Goal: Information Seeking & Learning: Learn about a topic

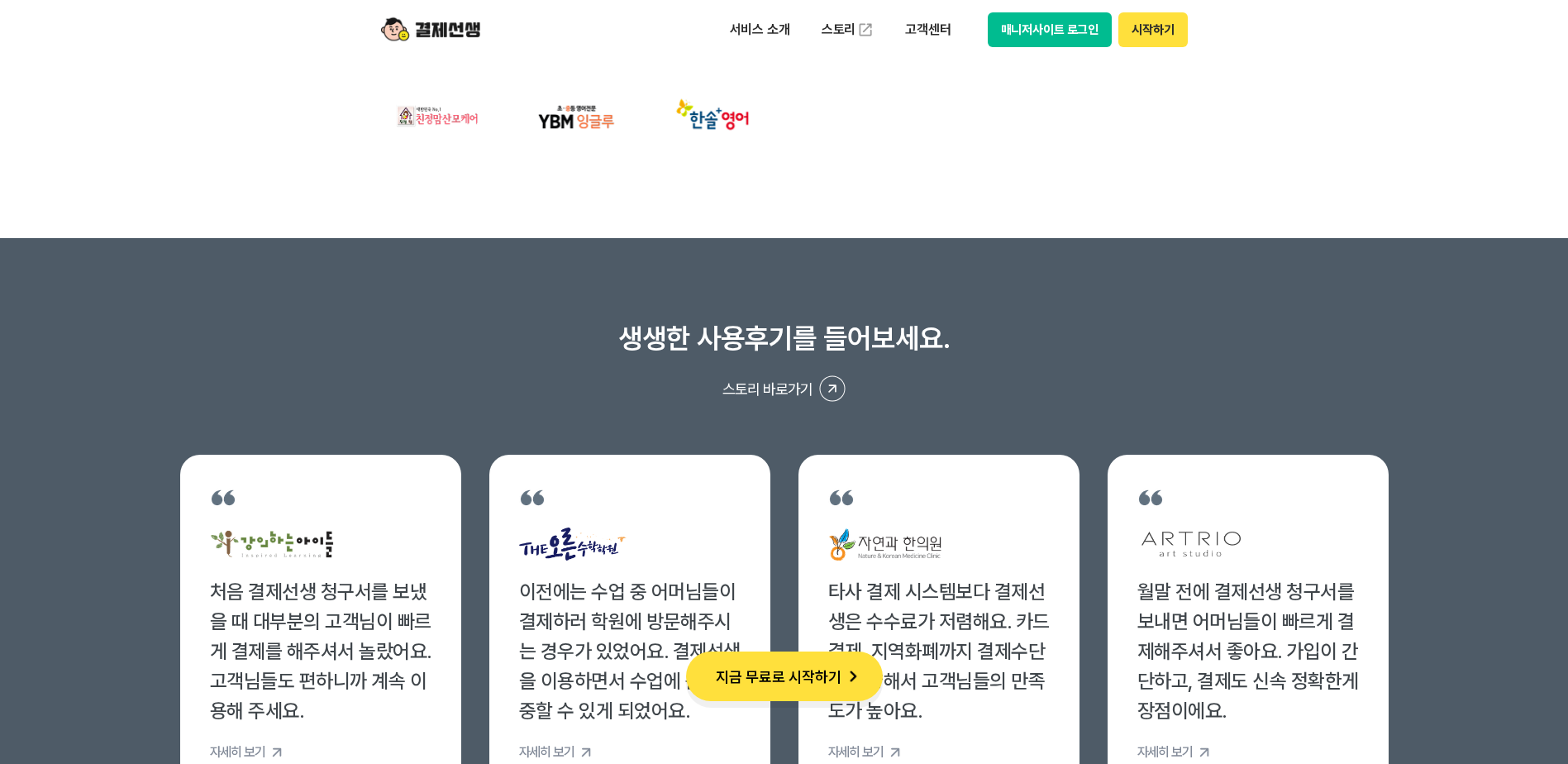
scroll to position [455, 0]
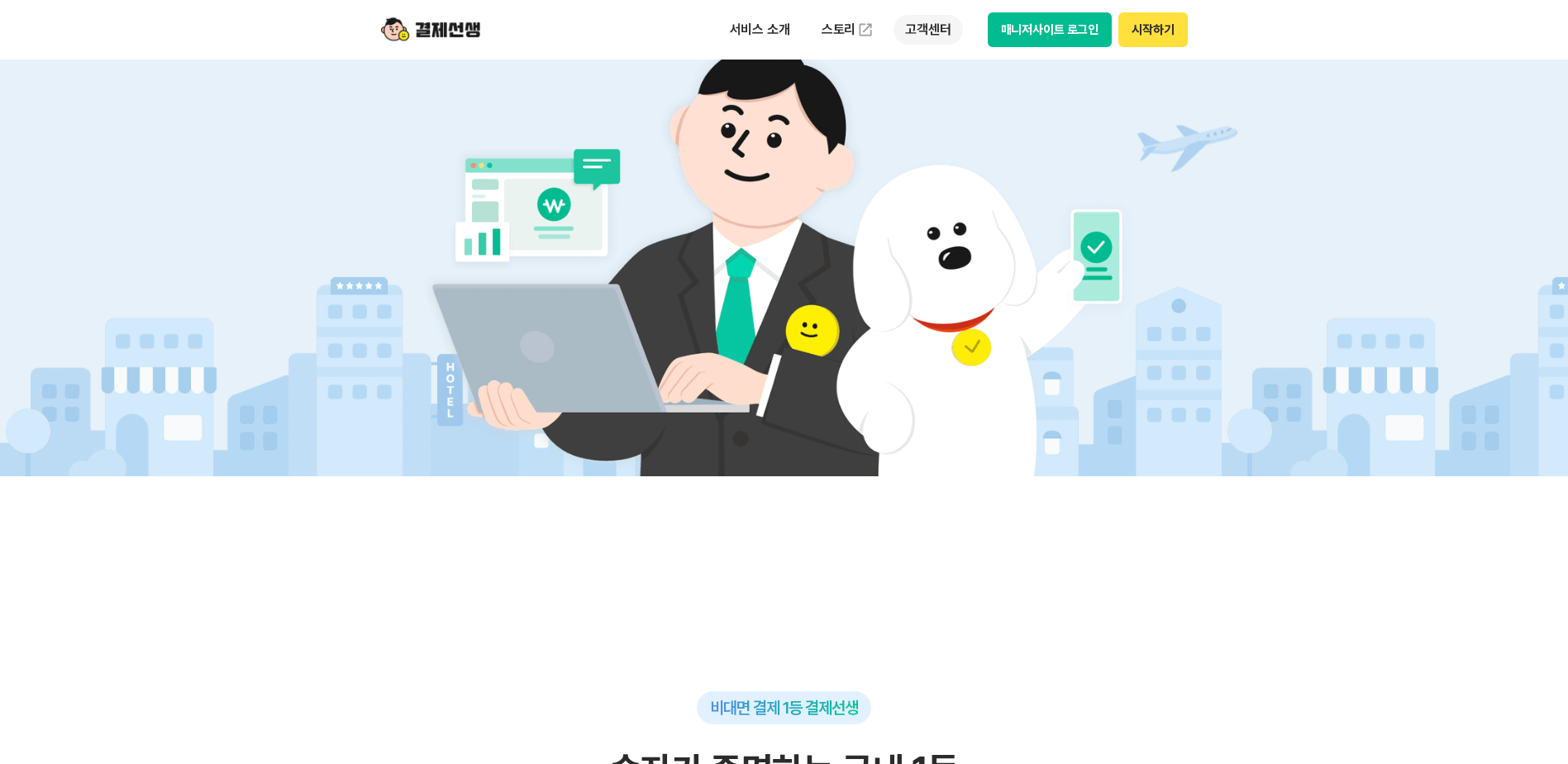
click at [894, 35] on p "고객센터" at bounding box center [928, 29] width 69 height 29
click at [939, 140] on link "이용 가이드" at bounding box center [963, 132] width 139 height 37
click at [727, 39] on p "서비스 소개" at bounding box center [760, 29] width 84 height 29
drag, startPoint x: 479, startPoint y: 34, endPoint x: 491, endPoint y: 38, distance: 12.6
click at [478, 35] on img at bounding box center [431, 29] width 99 height 31
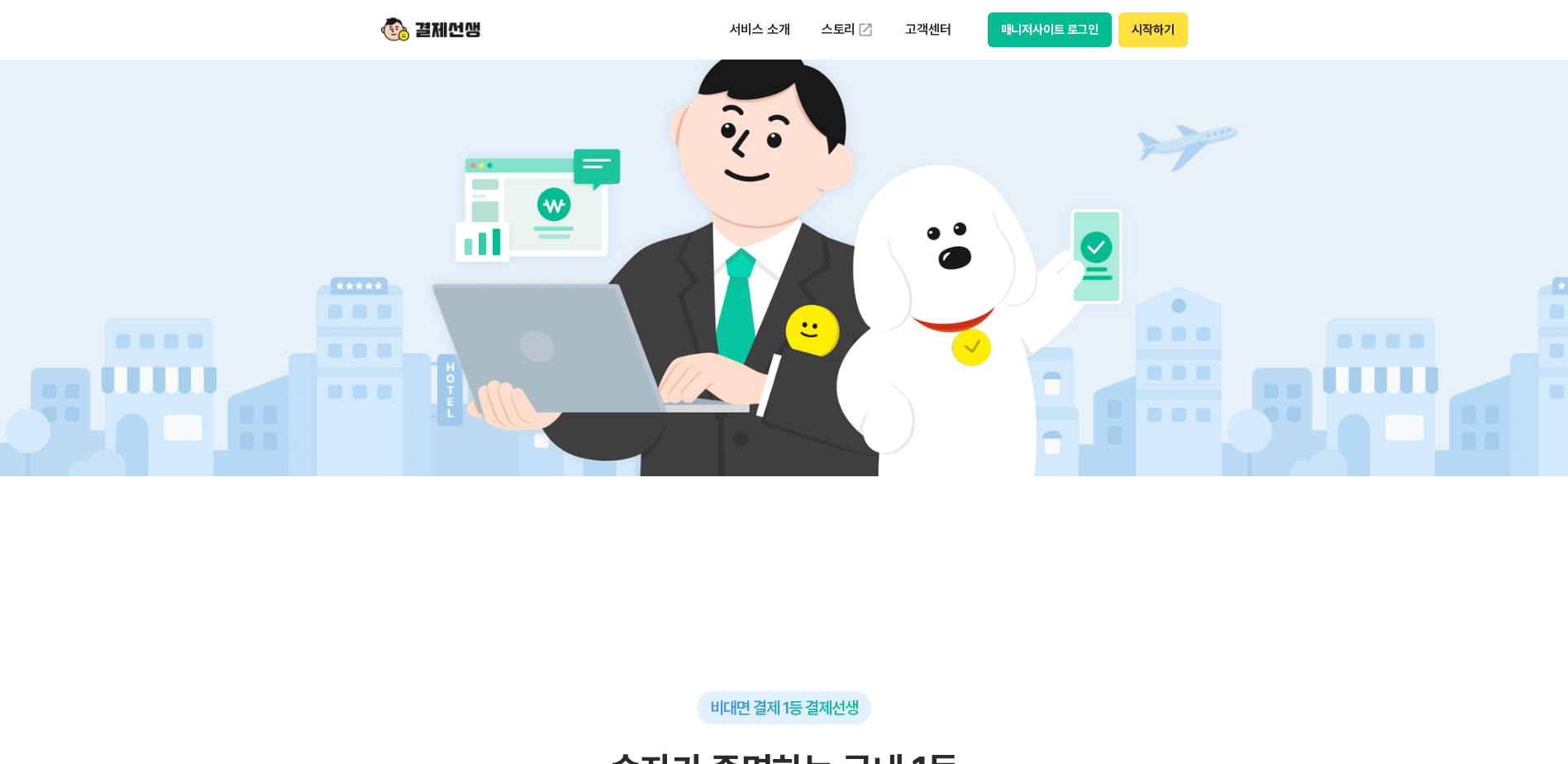
click at [1018, 34] on button "매니저사이트 로그인" at bounding box center [1050, 29] width 125 height 35
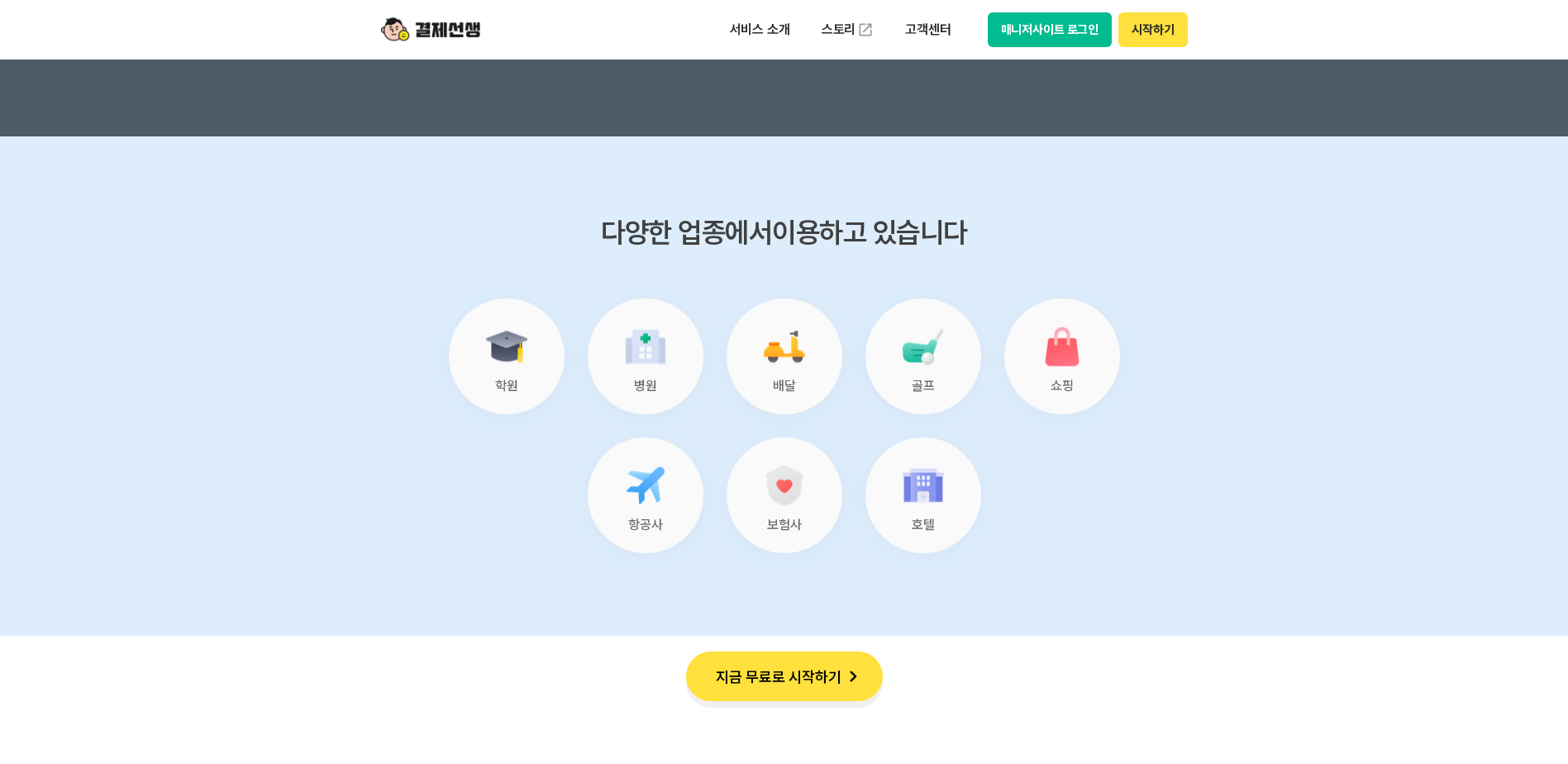
scroll to position [6902, 0]
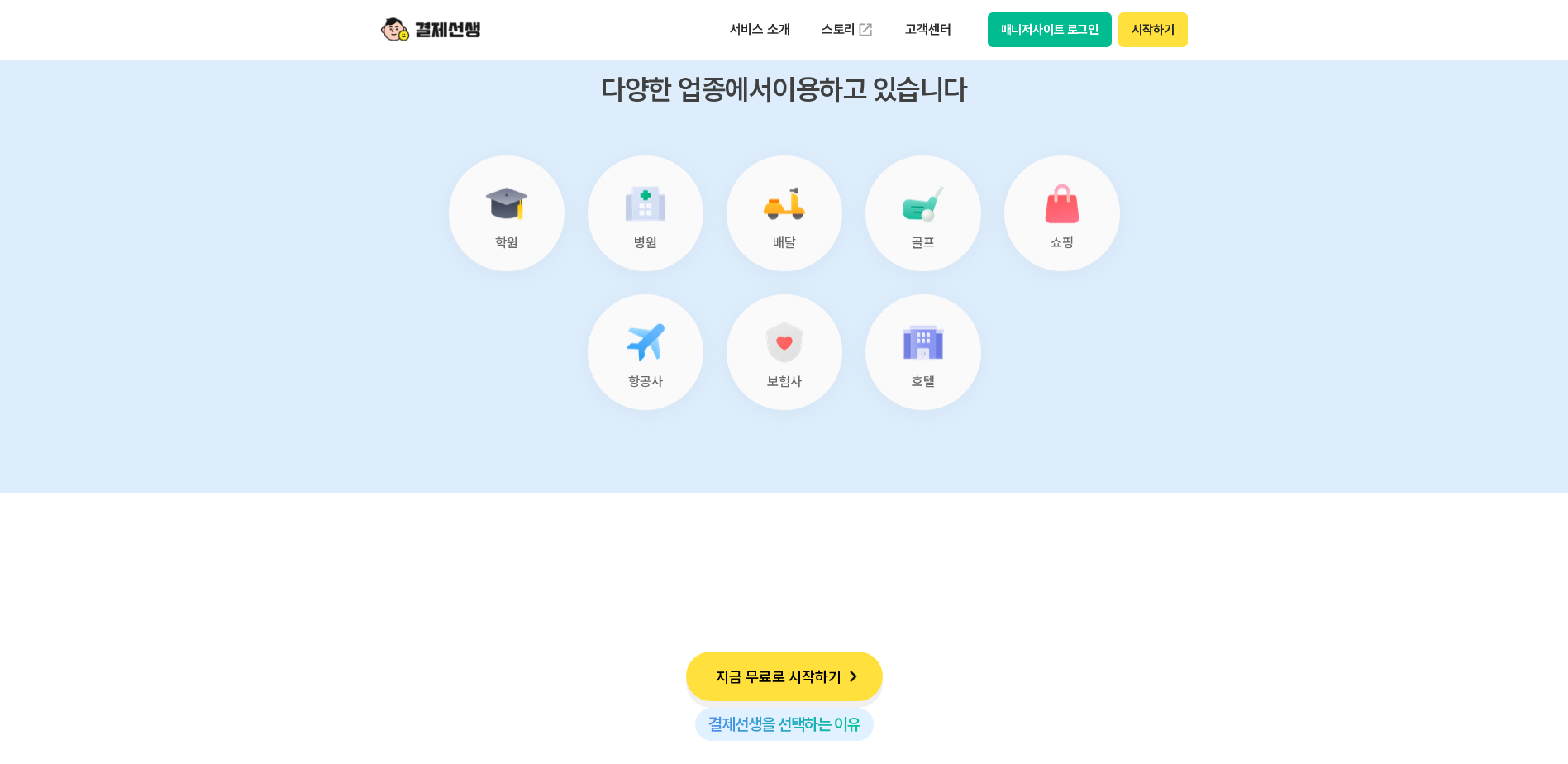
click at [815, 675] on button "지금 무료로 시작하기" at bounding box center [784, 676] width 197 height 50
click at [1168, 33] on button "시작하기" at bounding box center [1153, 29] width 69 height 35
click at [921, 32] on p "고객센터" at bounding box center [928, 29] width 69 height 29
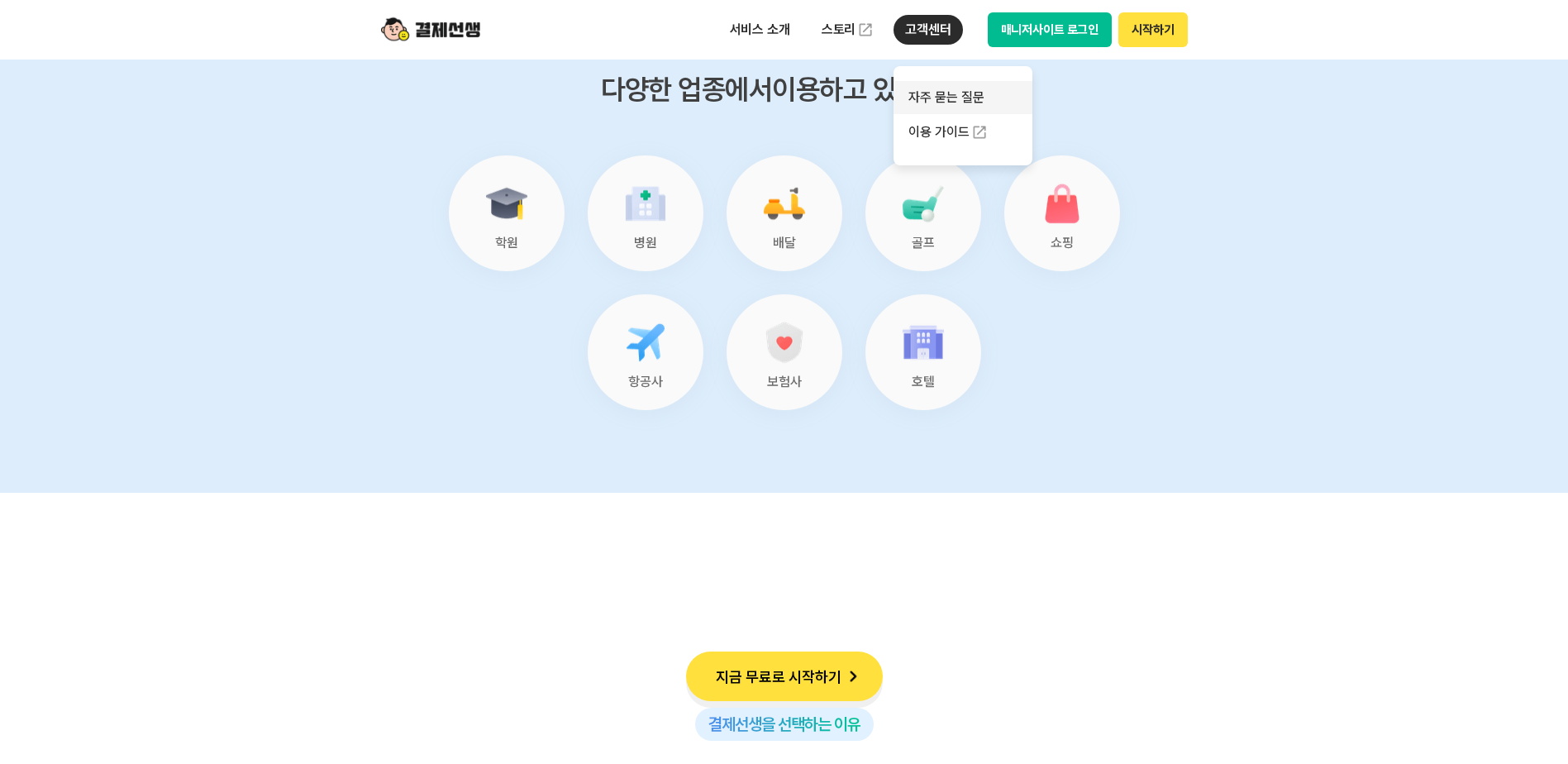
click at [928, 103] on link "자주 묻는 질문" at bounding box center [963, 97] width 139 height 33
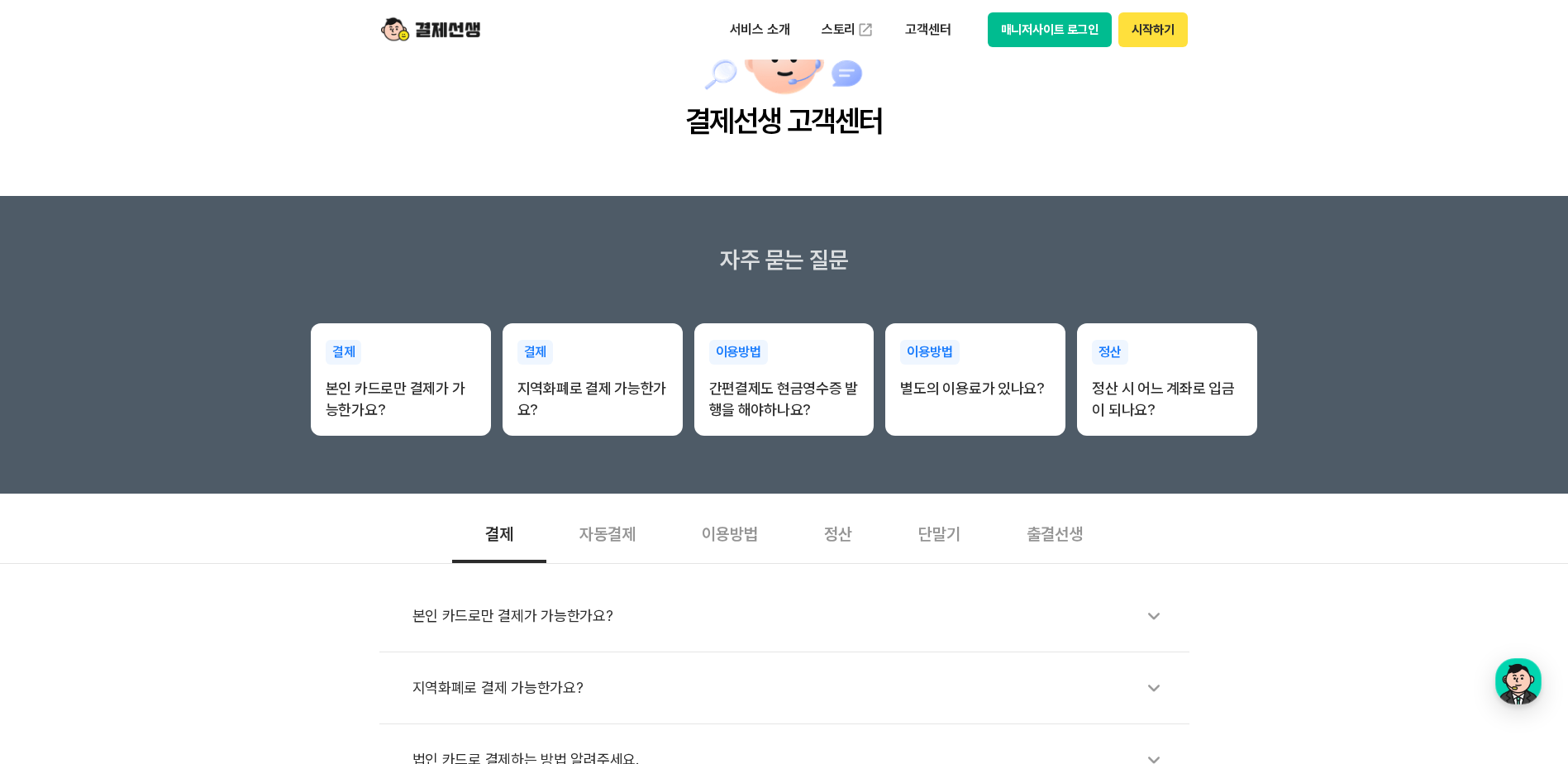
scroll to position [331, 0]
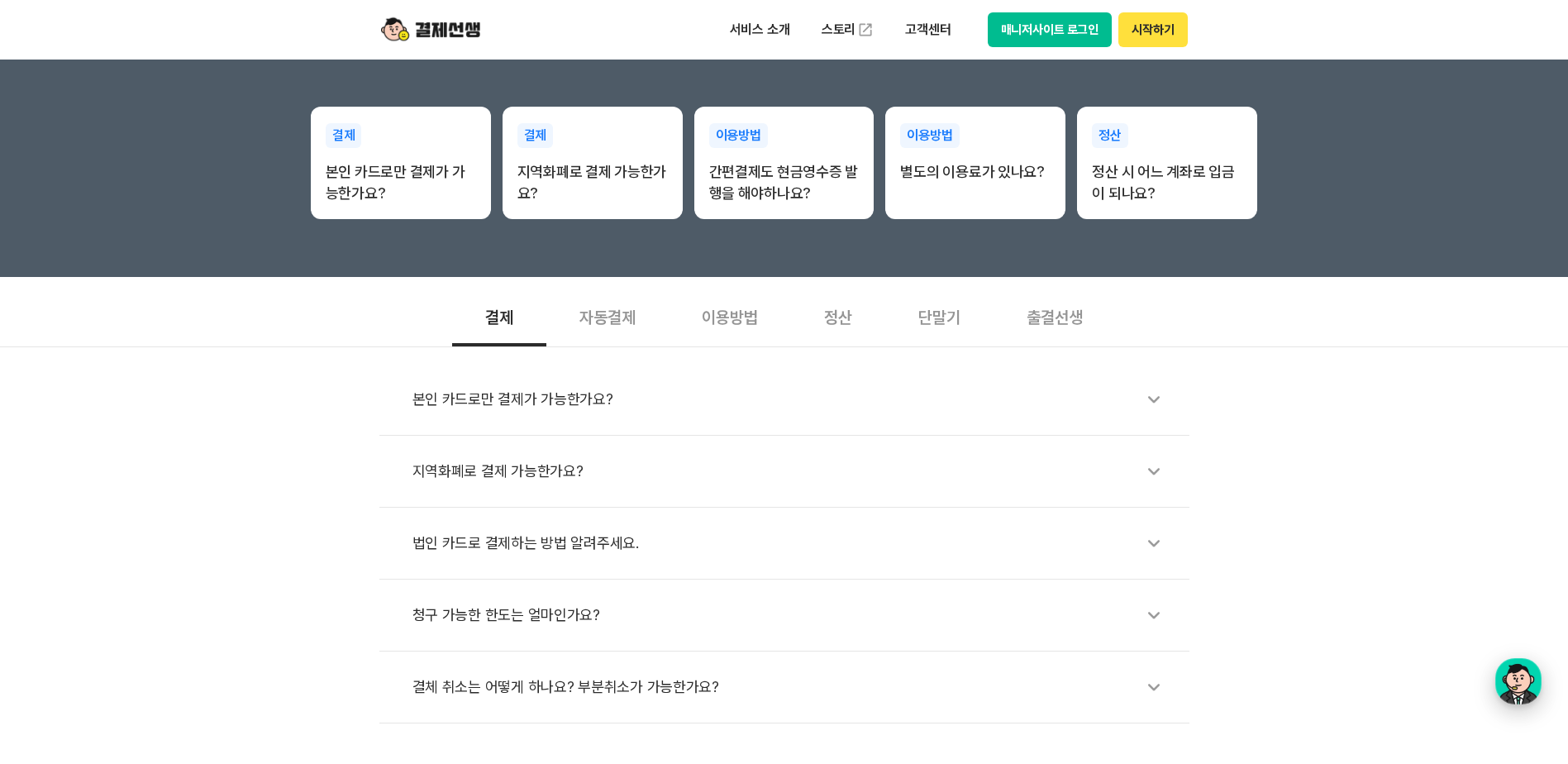
click at [1525, 689] on div "button" at bounding box center [1518, 680] width 46 height 46
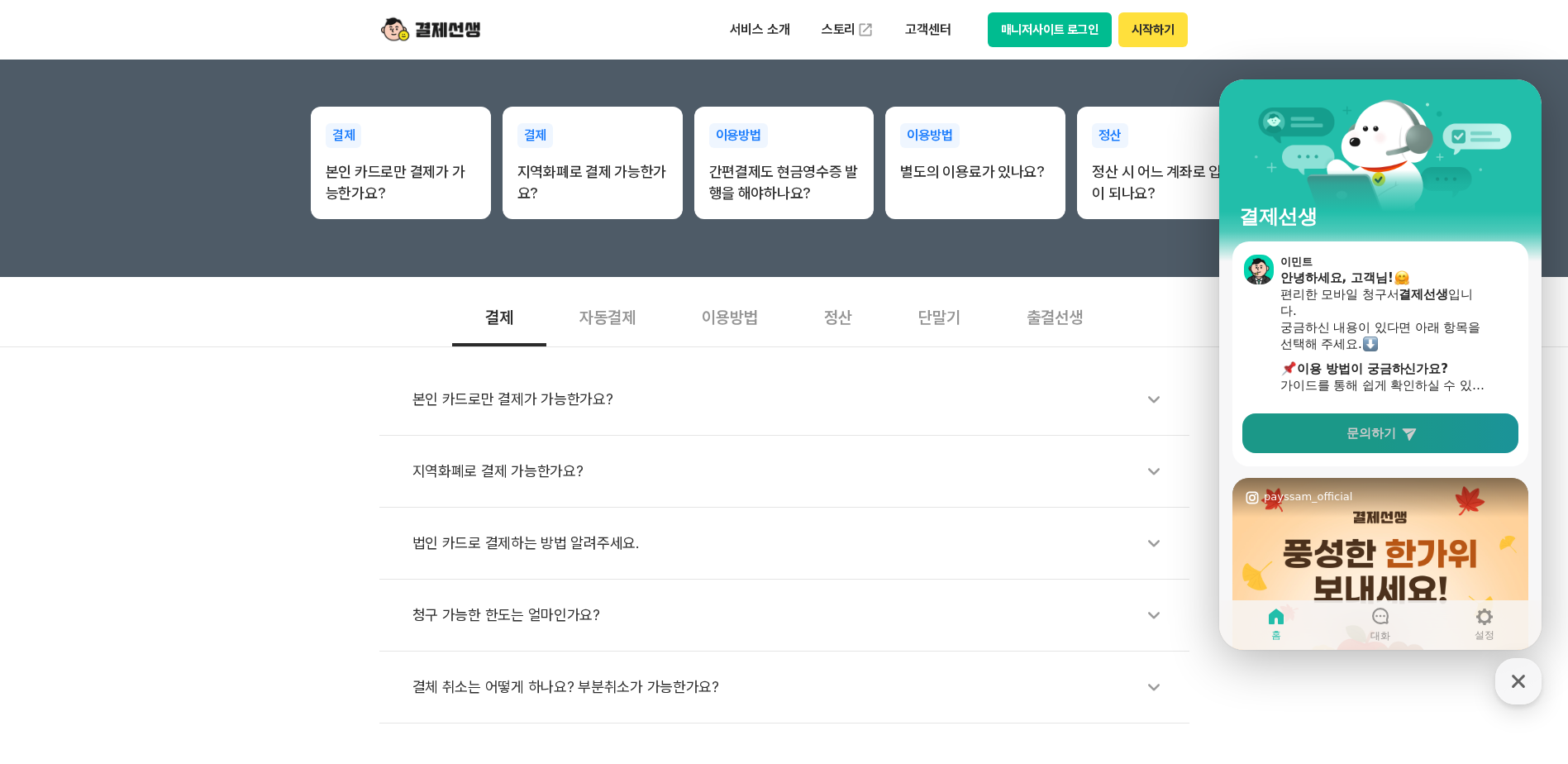
click at [1435, 439] on link "문의하기" at bounding box center [1381, 433] width 276 height 39
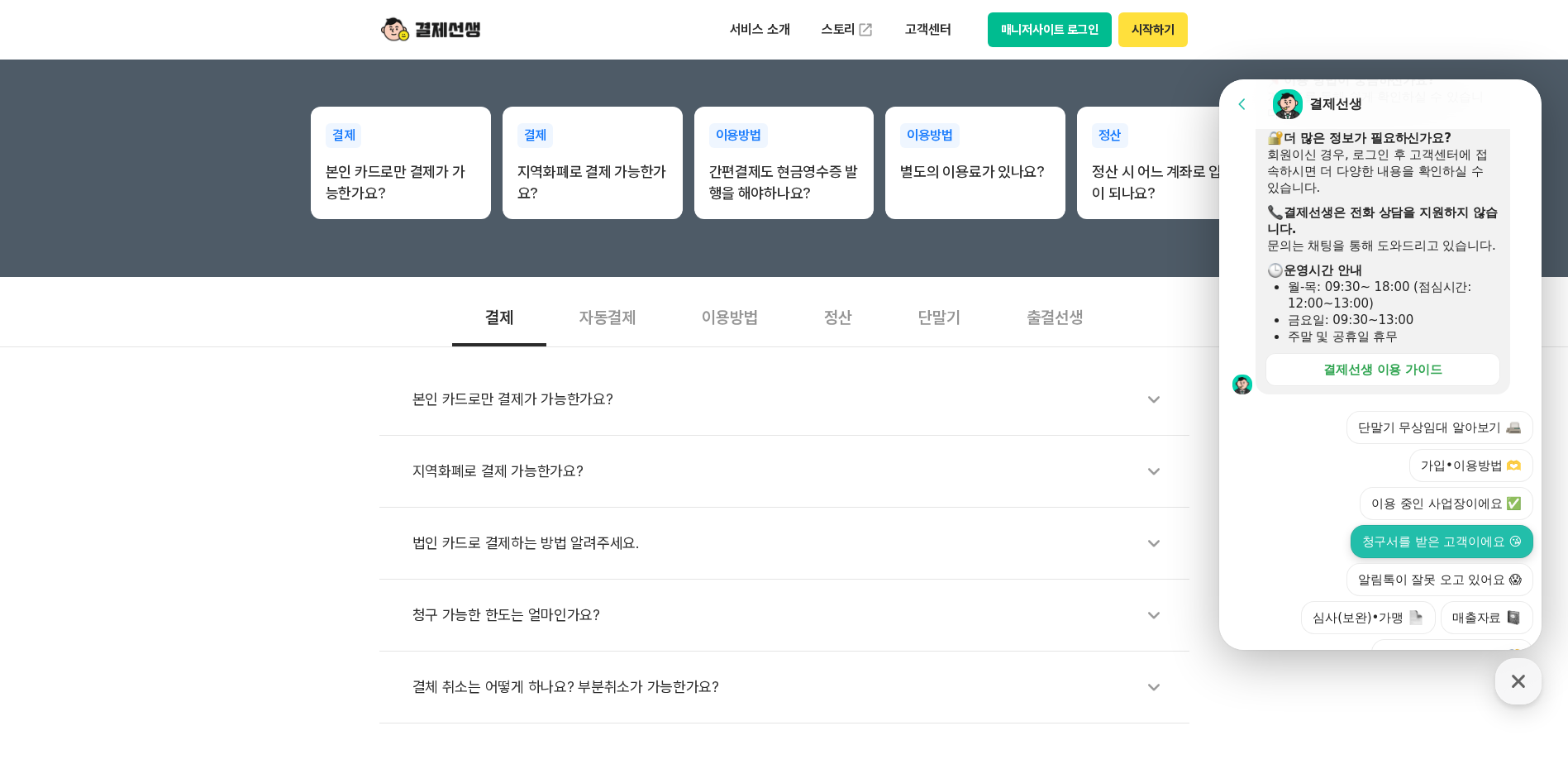
scroll to position [413, 0]
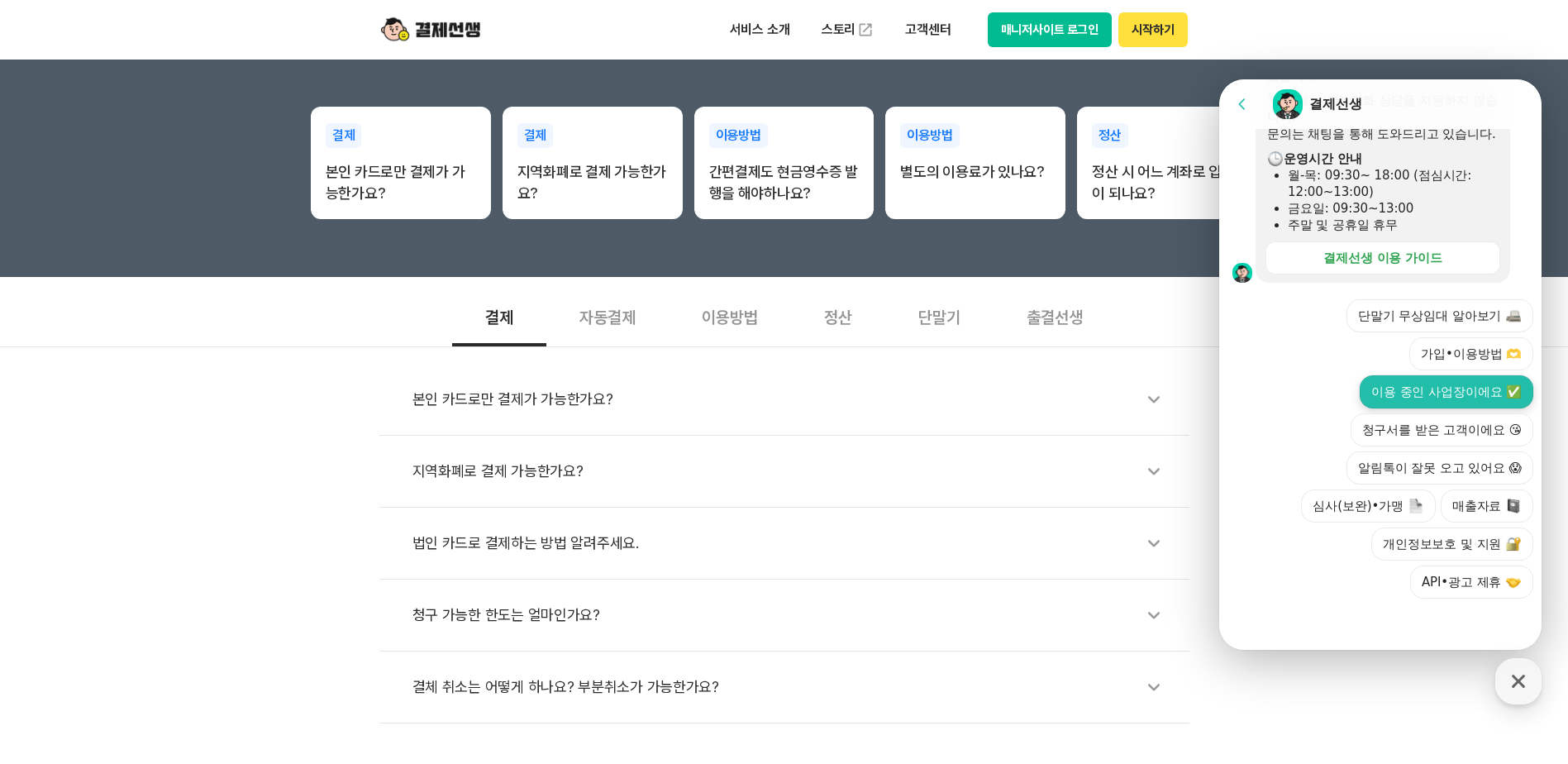
click at [1427, 394] on button "이용 중인 사업장이에요 ✅" at bounding box center [1446, 392] width 174 height 33
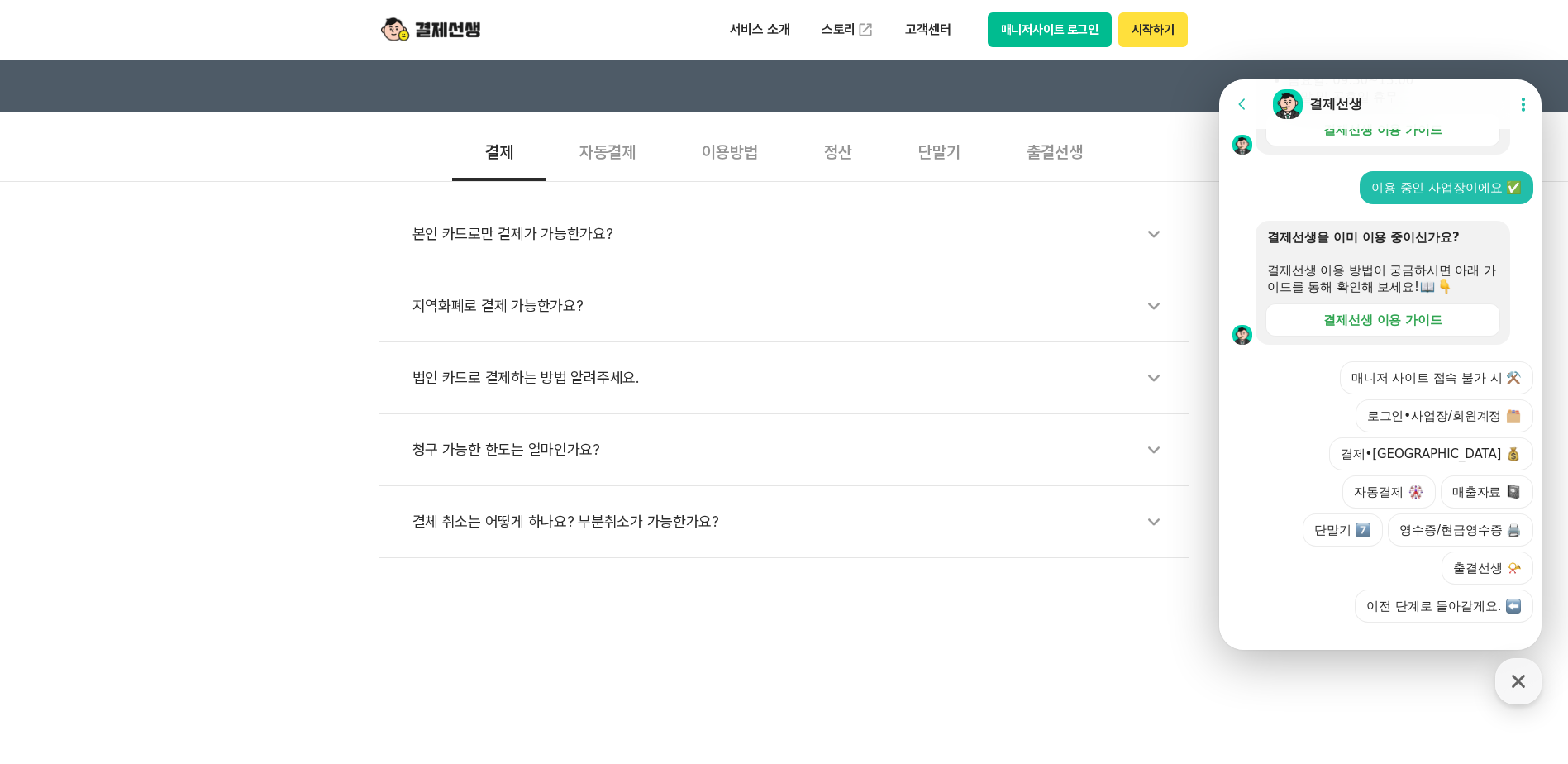
scroll to position [600, 0]
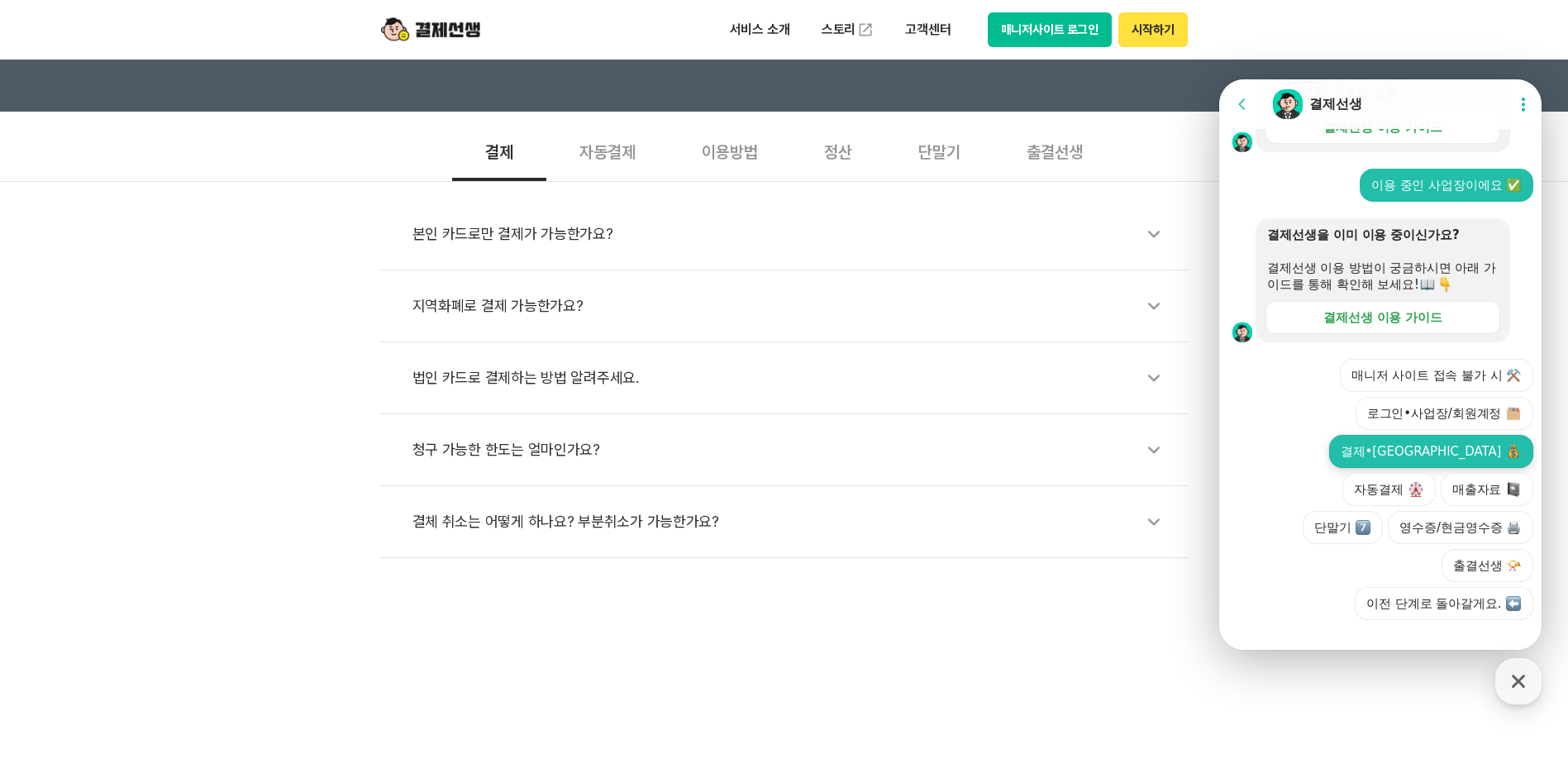
click at [1391, 467] on button "결제•[GEOGRAPHIC_DATA]" at bounding box center [1431, 451] width 204 height 33
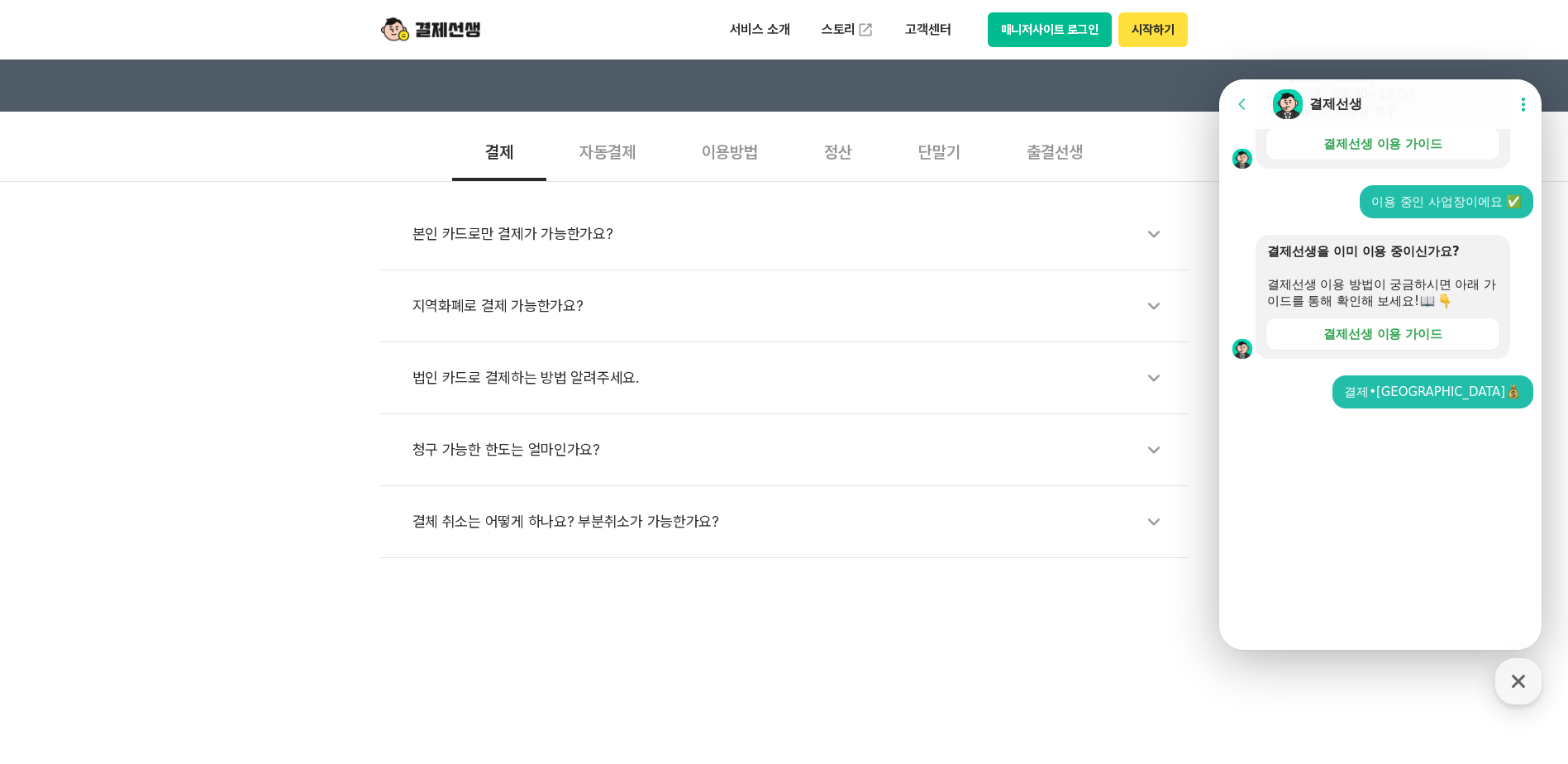
scroll to position [410, 0]
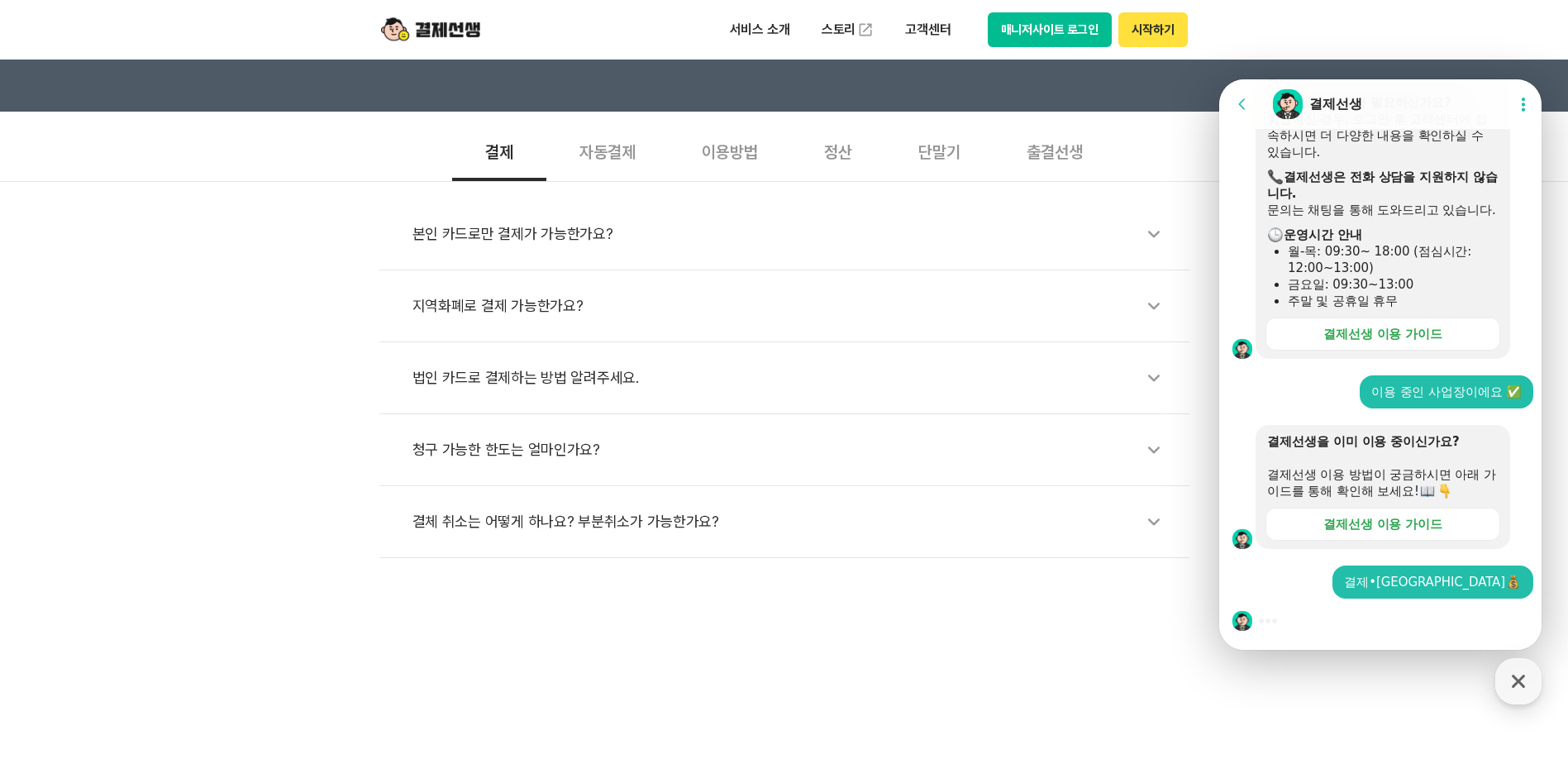
click at [802, 252] on div "본인 카드로만 결제가 가능한가요?" at bounding box center [793, 233] width 761 height 38
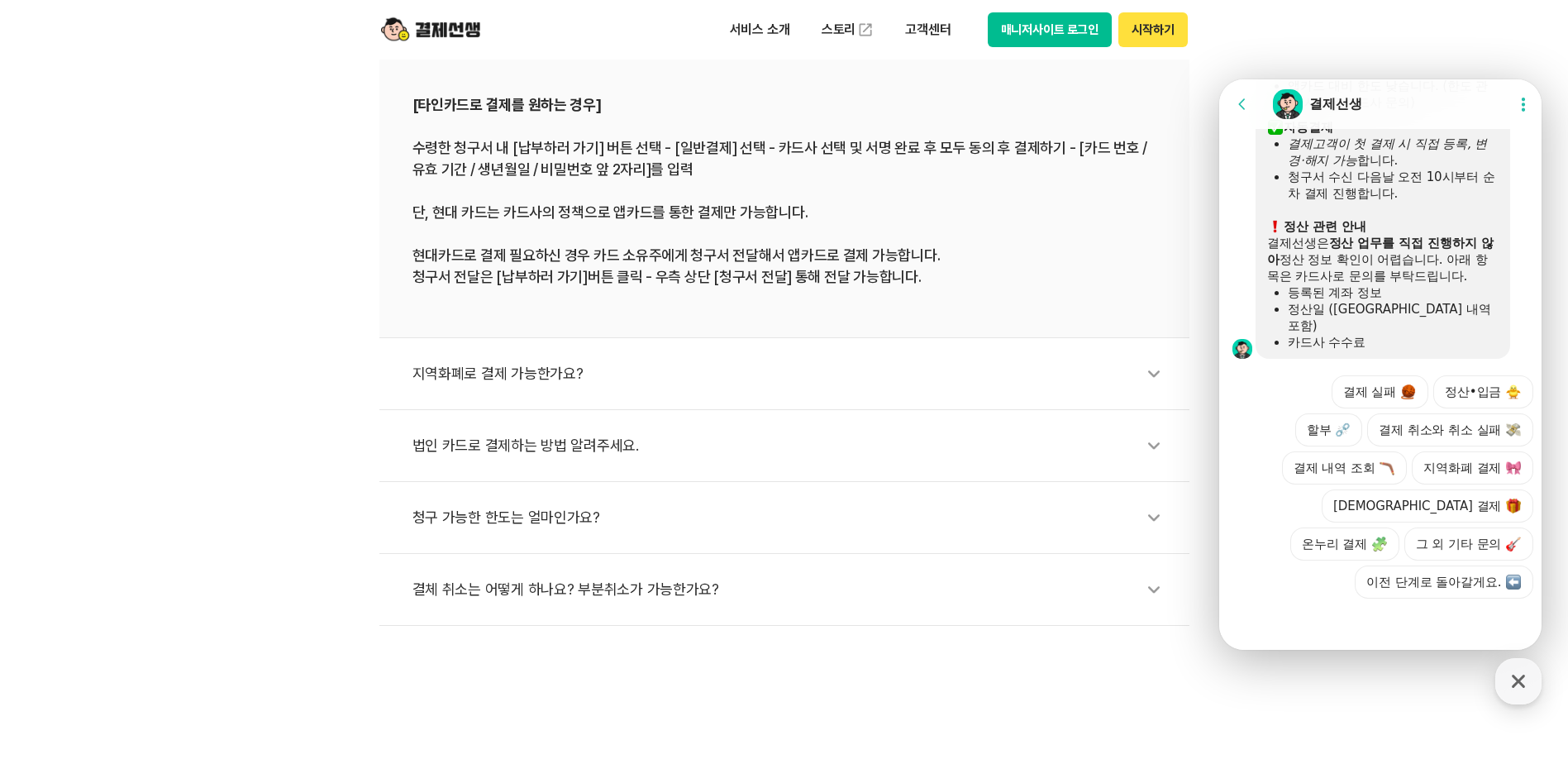
scroll to position [744, 0]
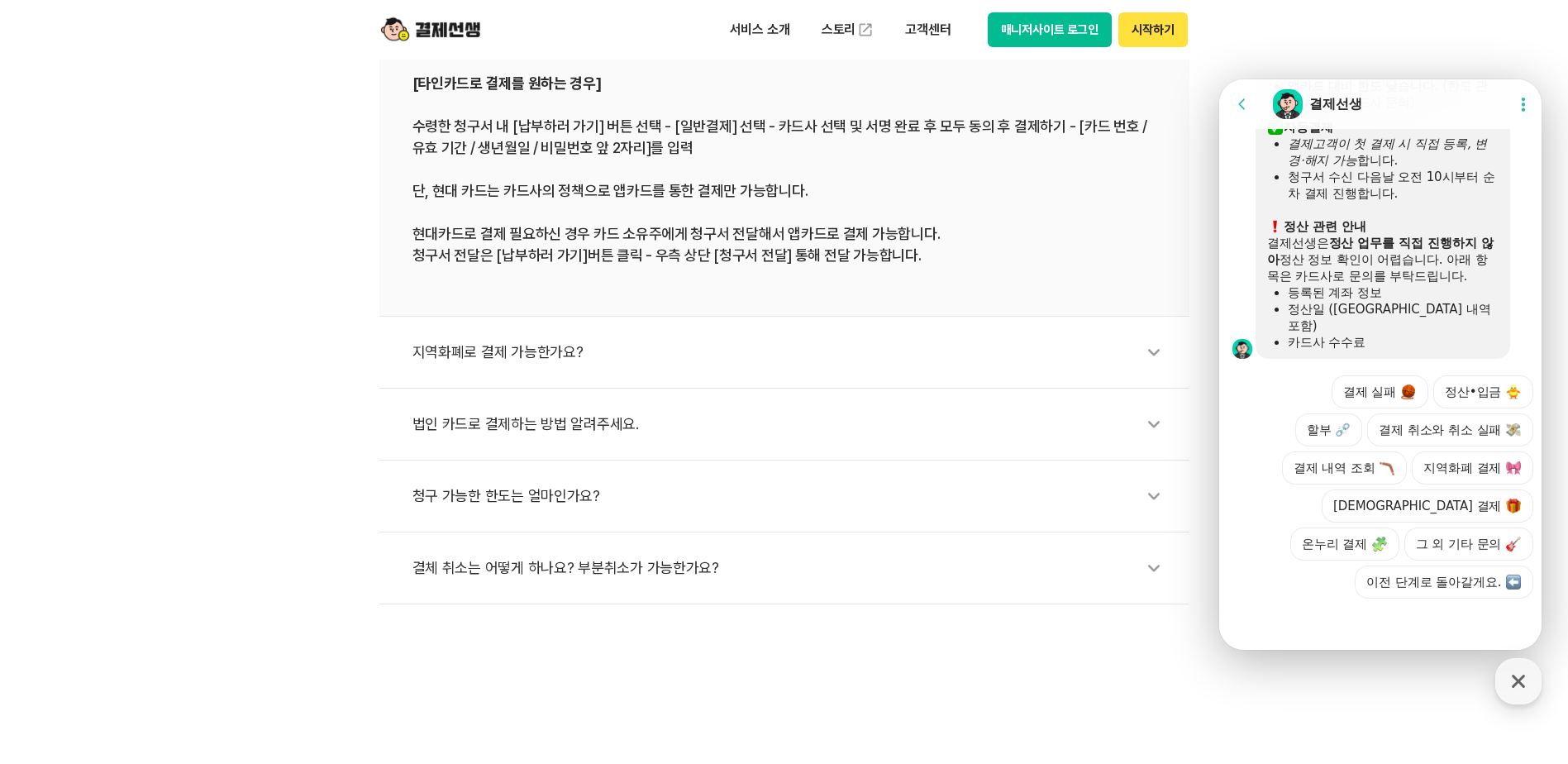
click at [626, 496] on div "청구 가능한 한도는 얼마인가요?" at bounding box center [793, 495] width 761 height 38
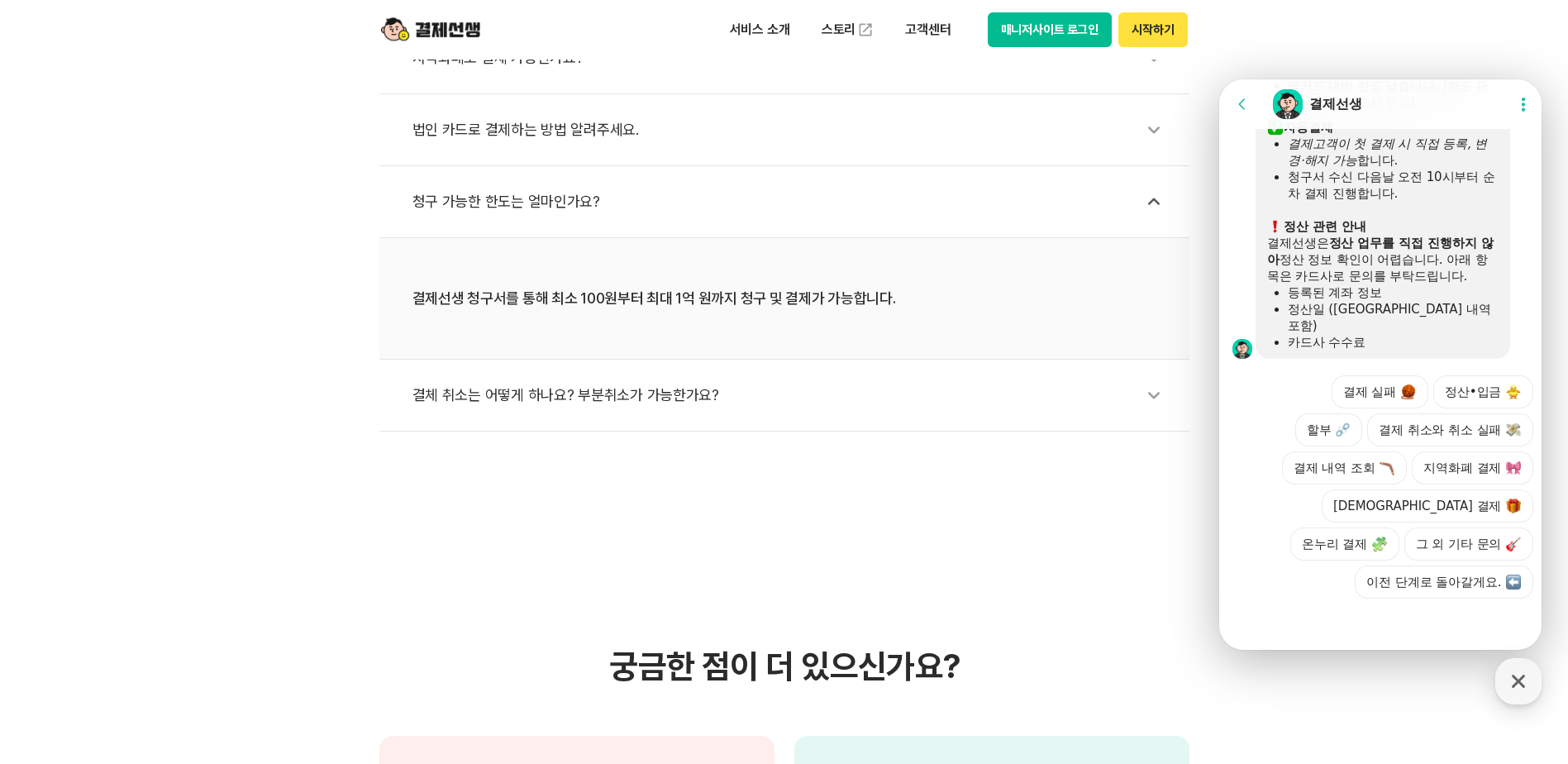
click at [683, 397] on div "결체 취소는 어떻게 하나요? 부분취소가 가능한가요?" at bounding box center [793, 394] width 761 height 38
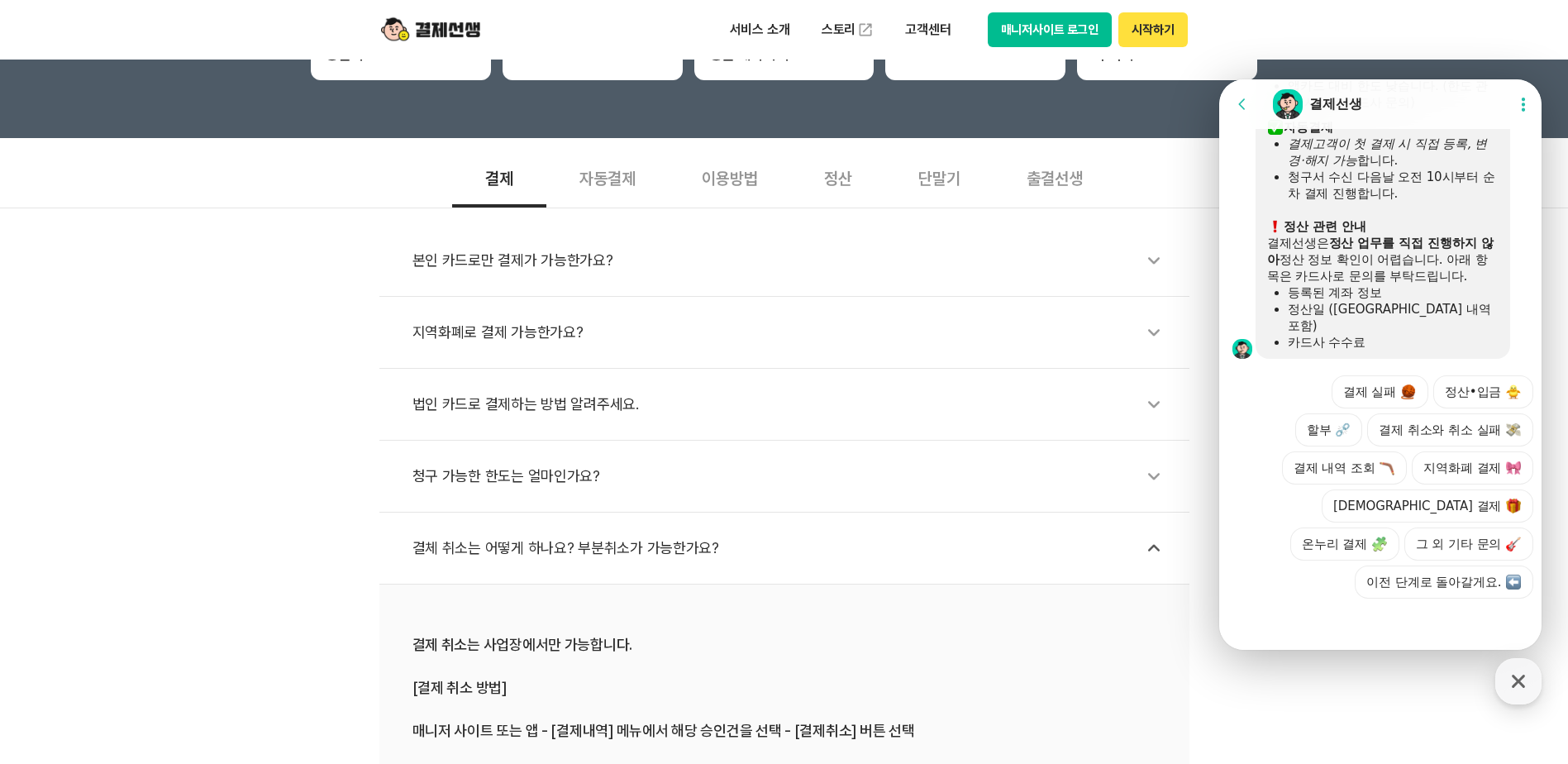
scroll to position [331, 0]
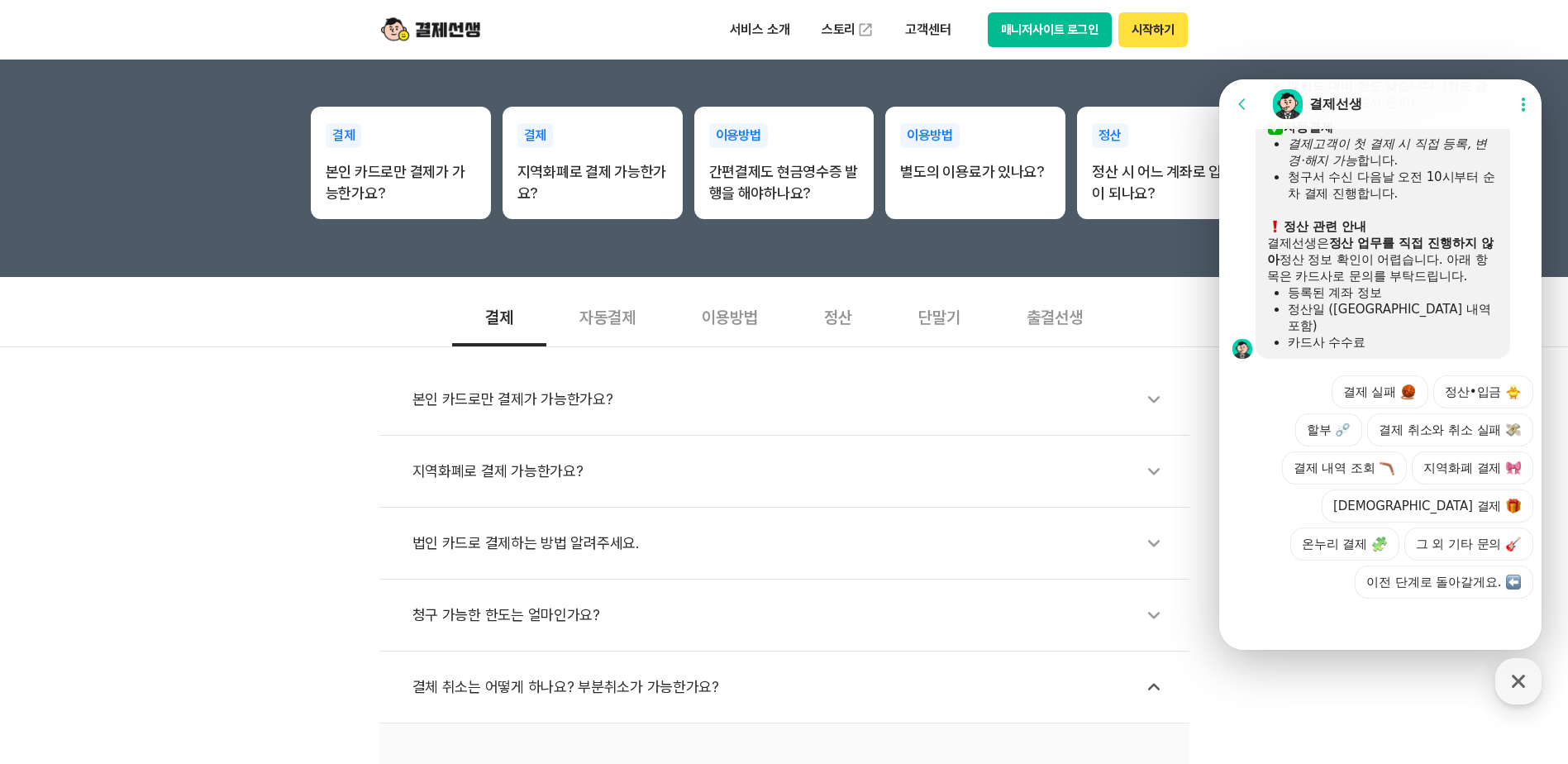
click at [631, 318] on div "자동결제" at bounding box center [607, 315] width 122 height 62
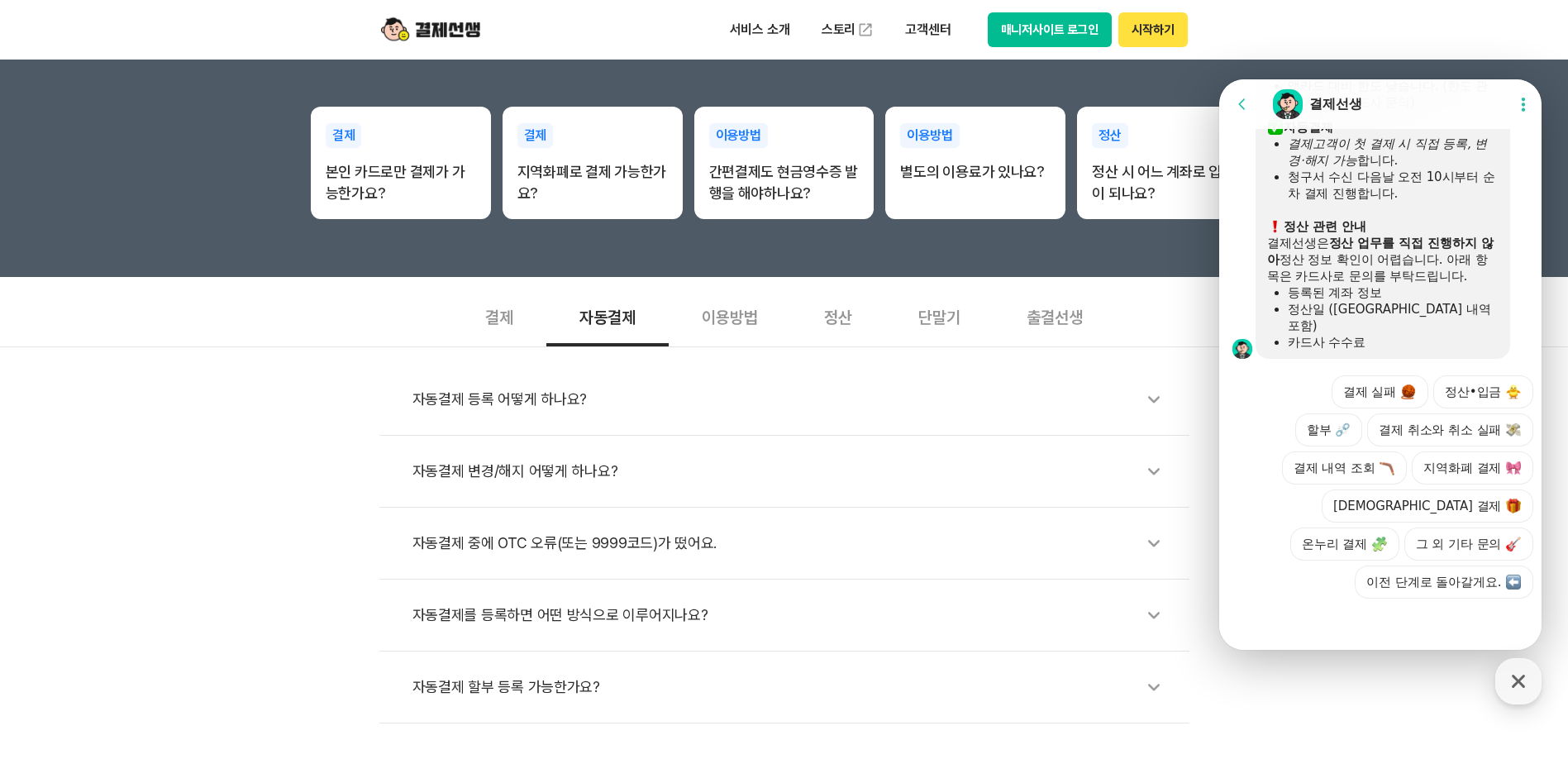
click at [734, 319] on div "이용방법" at bounding box center [729, 315] width 122 height 62
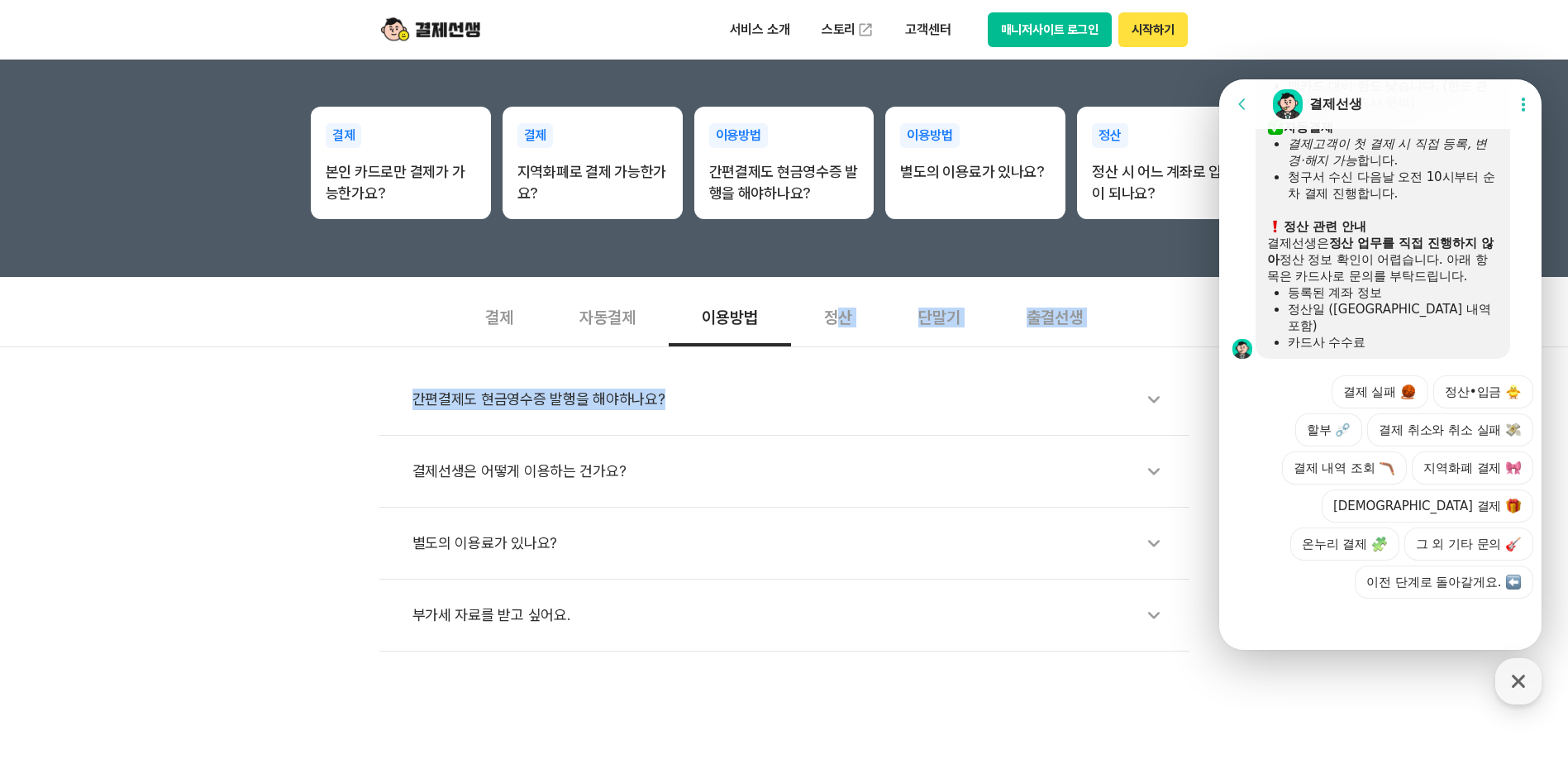
drag, startPoint x: 837, startPoint y: 315, endPoint x: 728, endPoint y: 415, distance: 147.9
click at [728, 415] on section "결제 자동결제 이용방법 정산 단말기 출결선생 간편결제도 현금영수증 발행을 해야하나요? 결제선생은 어떻게 이용하는 건가요? 별도의 이용료가 있나…" at bounding box center [784, 467] width 1568 height 366
click at [548, 616] on div "부가세 자료를 받고 싶어요." at bounding box center [793, 614] width 761 height 38
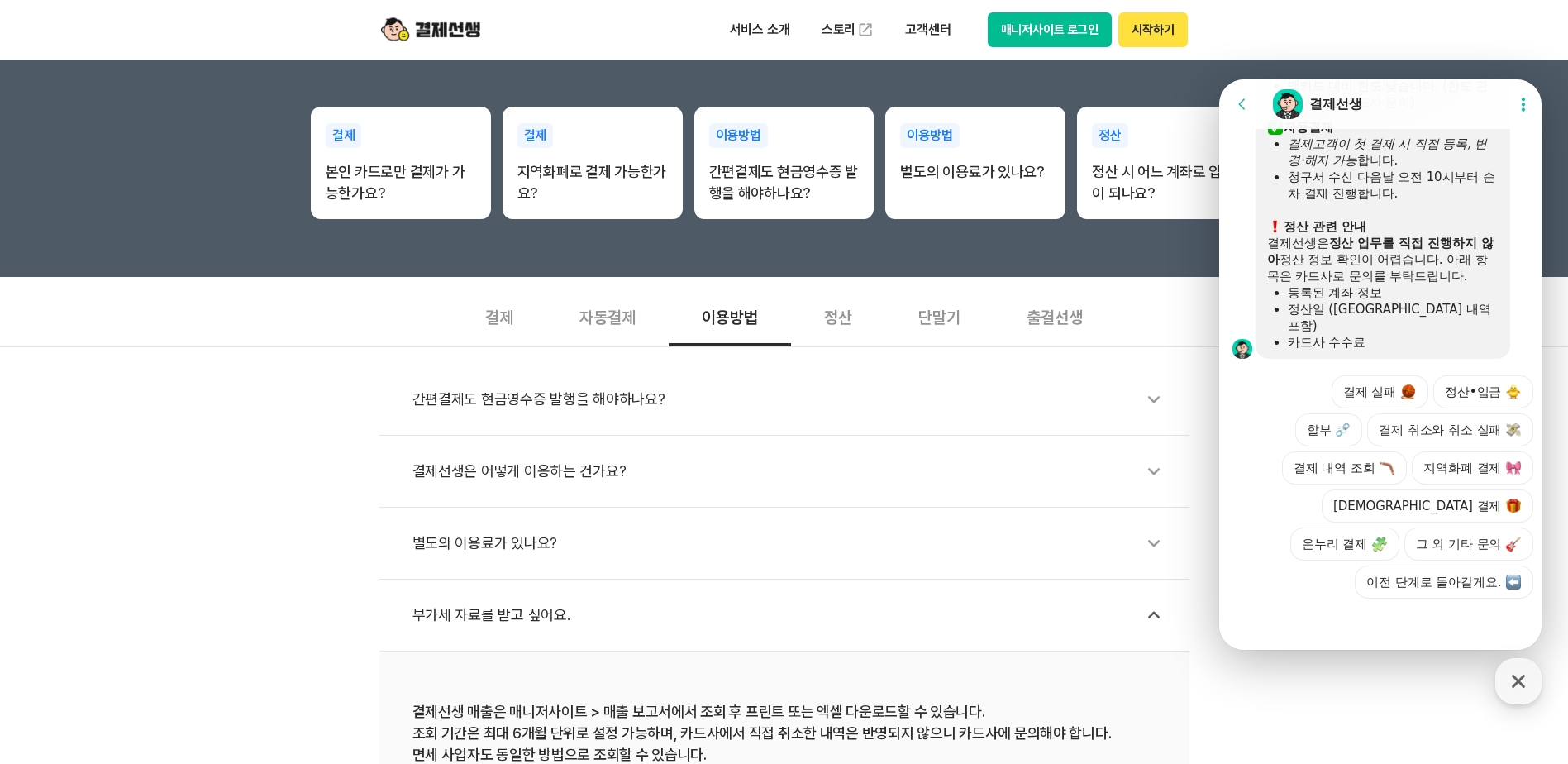
click at [517, 542] on div "별도의 이용료가 있나요?" at bounding box center [793, 543] width 761 height 38
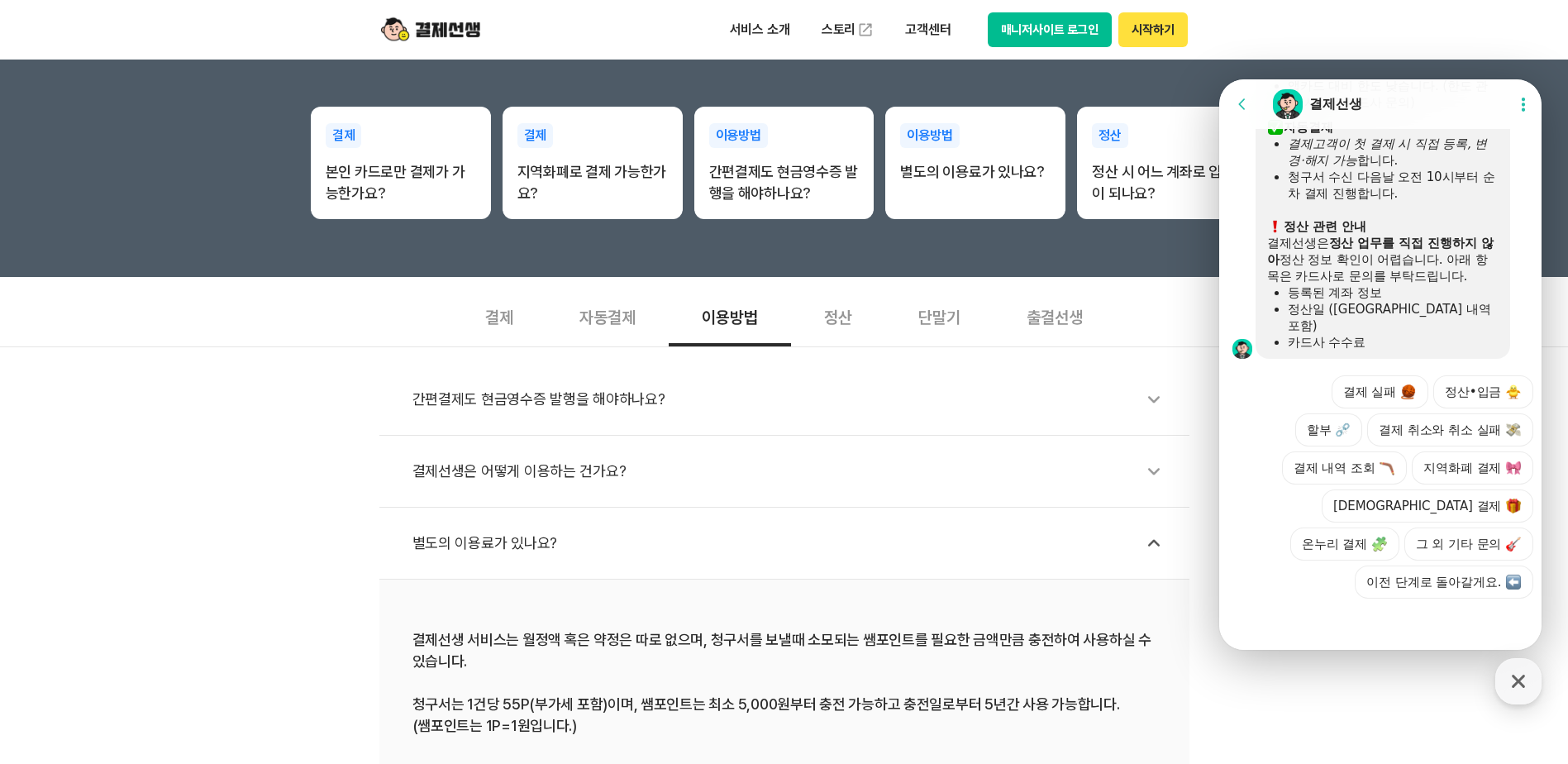
scroll to position [413, 0]
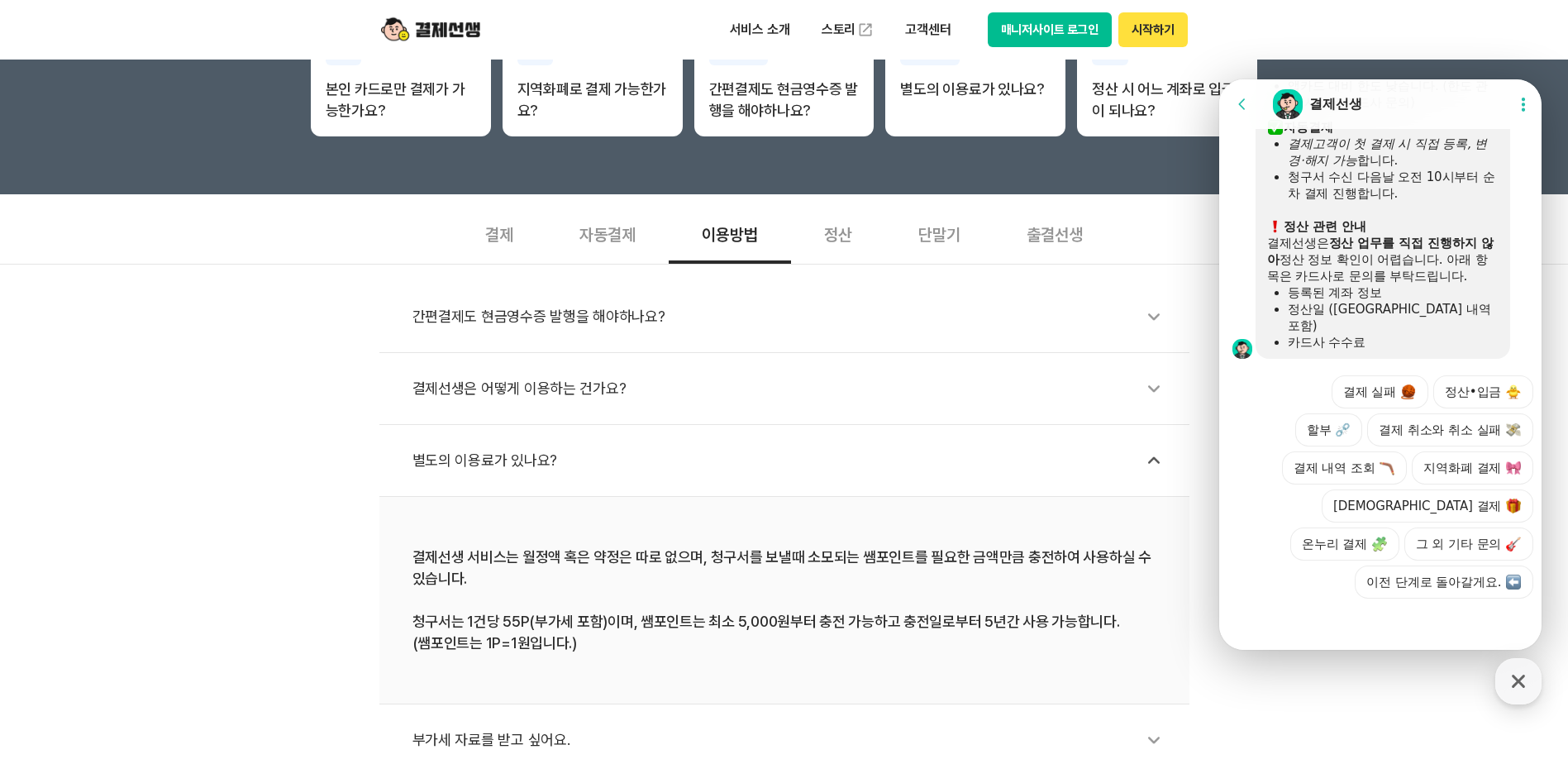
click at [996, 202] on div "출결선생" at bounding box center [1055, 232] width 122 height 62
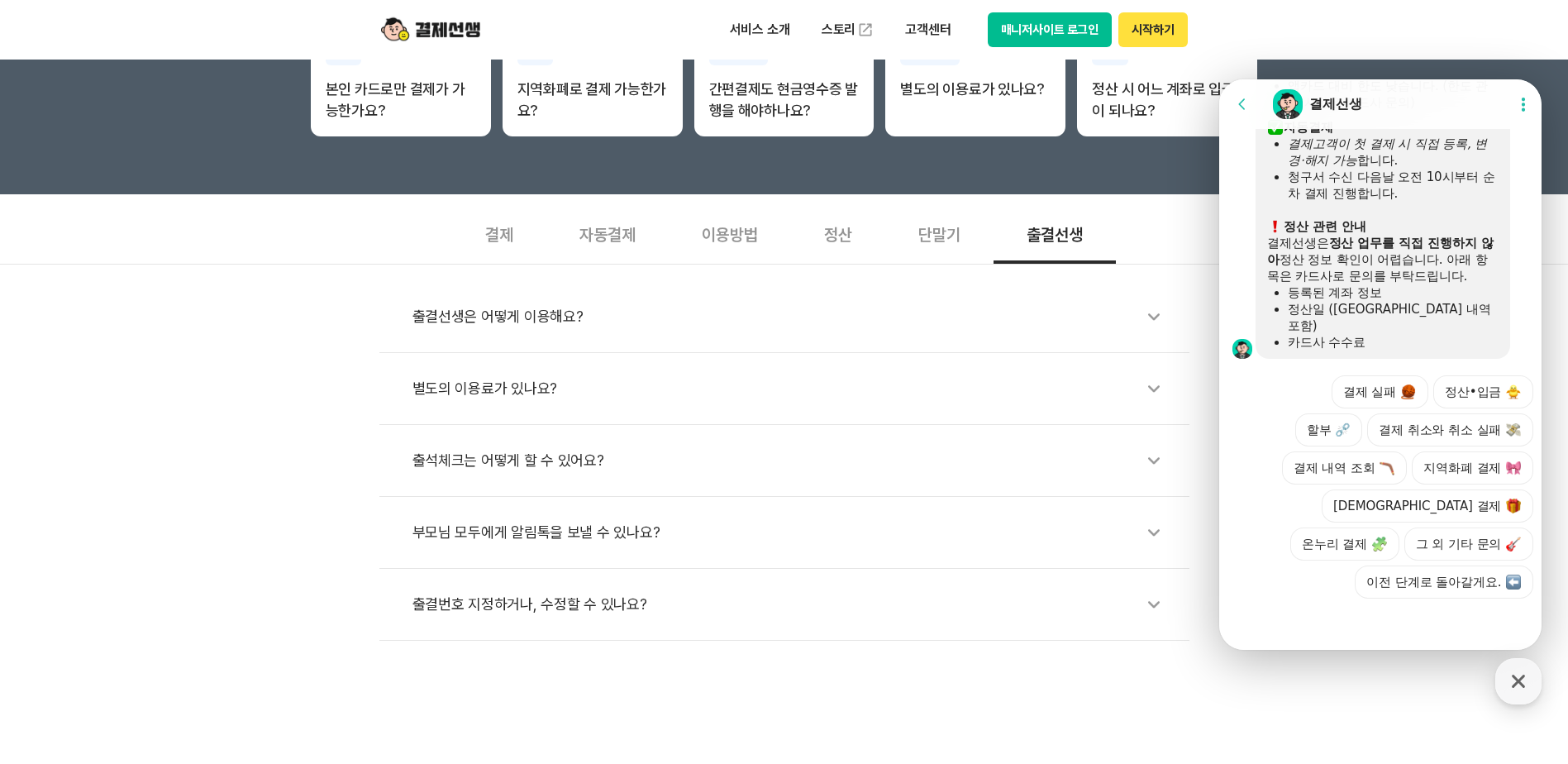
click at [453, 392] on div "별도의 이용료가 있나요?" at bounding box center [793, 388] width 761 height 38
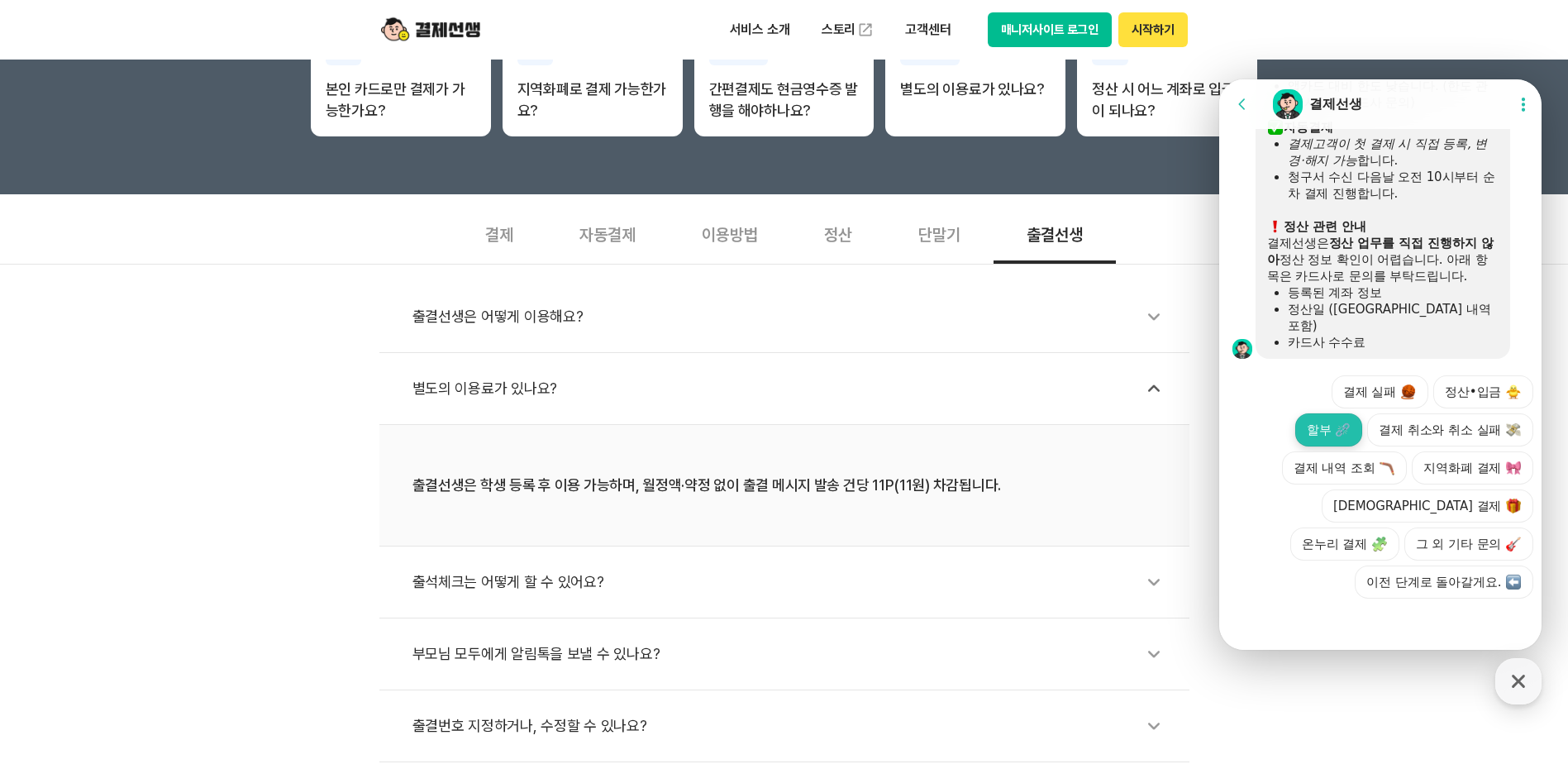
click at [1314, 424] on button "할부 ⛓️‍💥" at bounding box center [1328, 430] width 67 height 33
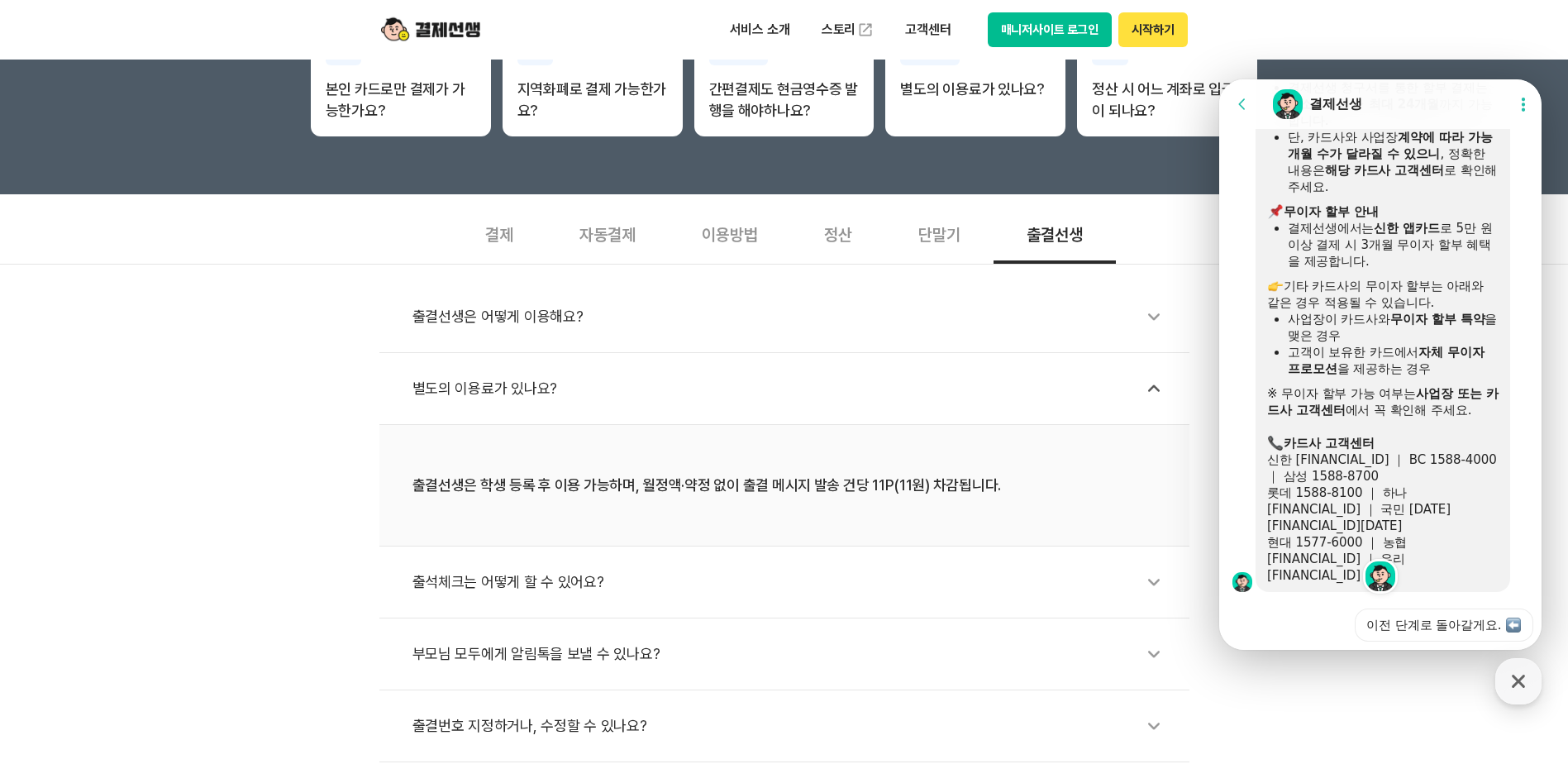
scroll to position [1517, 0]
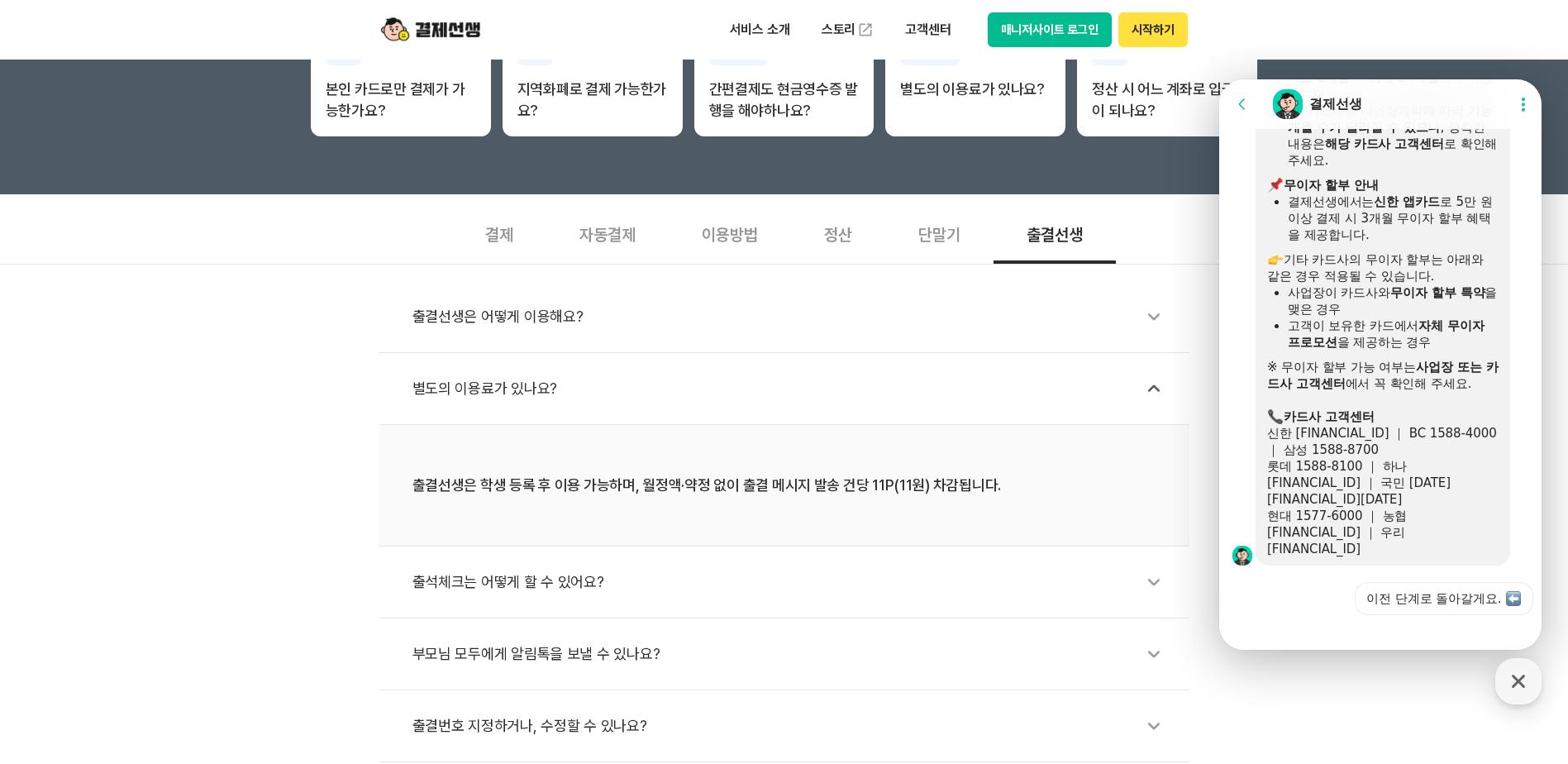
drag, startPoint x: 1409, startPoint y: 371, endPoint x: 1400, endPoint y: 392, distance: 22.8
click at [1409, 359] on div at bounding box center [1383, 354] width 231 height 8
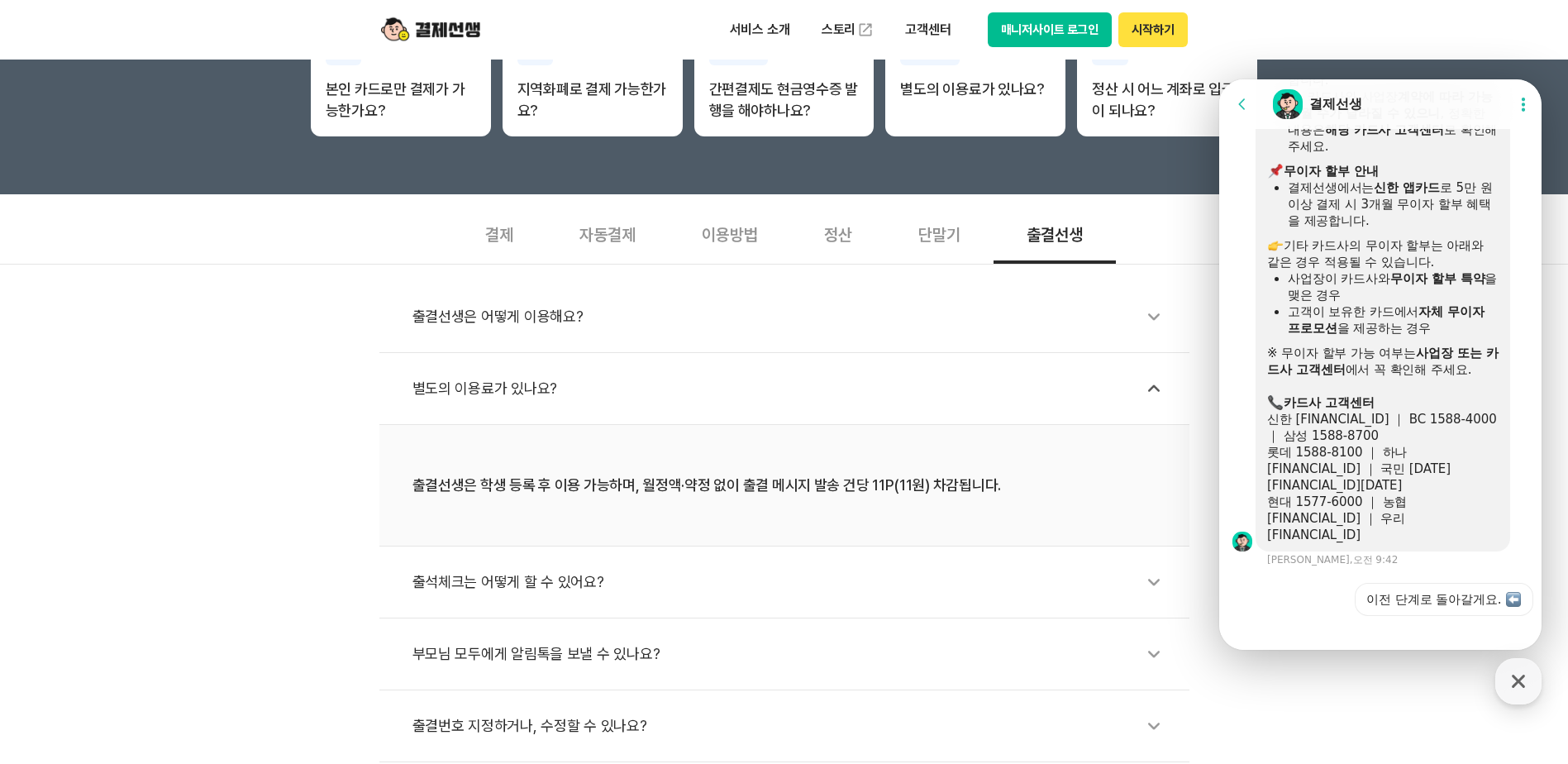
scroll to position [1533, 0]
click at [1490, 516] on div "현대 1577-6000 ｜ 농협 [FINANCIAL_ID] ｜ 우리 [FINANCIAL_ID]" at bounding box center [1383, 517] width 231 height 50
